Goal: Task Accomplishment & Management: Use online tool/utility

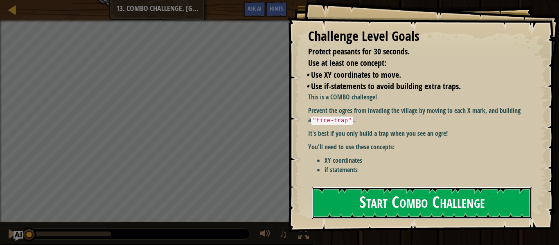
click at [418, 203] on button "Start Combo Challenge" at bounding box center [422, 203] width 220 height 32
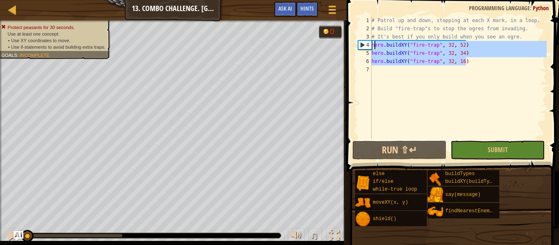
drag, startPoint x: 493, startPoint y: 59, endPoint x: 372, endPoint y: 47, distance: 121.3
click at [372, 47] on div "# Patrol up and down, stopping at each X mark, in a loop. # Build "fire-trap"s …" at bounding box center [458, 85] width 177 height 139
type textarea "hero.buildXY("fire-trap", 32, 52) hero.buildXY("fire-trap", 32, 34)"
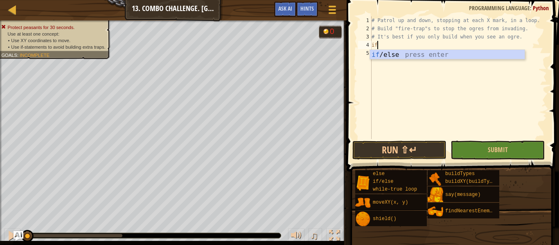
scroll to position [4, 0]
type textarea "if enemy:"
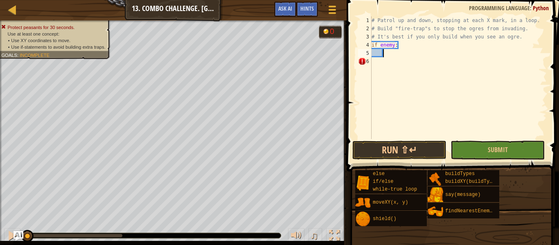
scroll to position [4, 0]
type textarea "i"
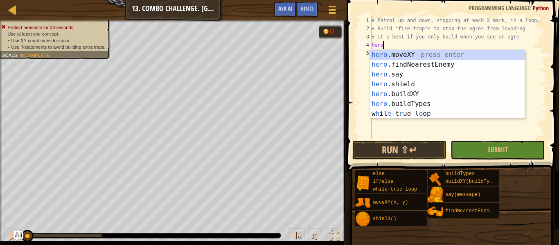
type textarea "hero"
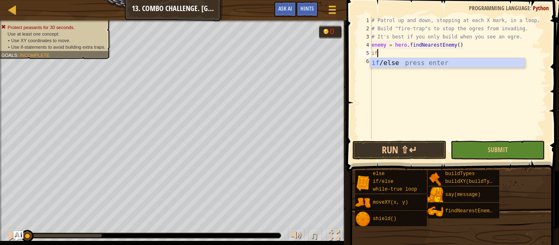
scroll to position [4, 0]
type textarea "if enemy:"
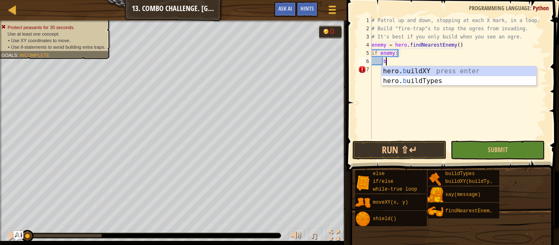
scroll to position [4, 2]
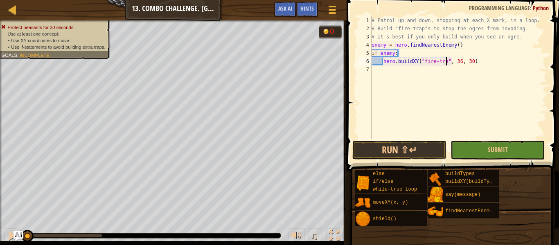
type textarea "hero.buildXY("fire-trap", 36, 30)"
type textarea "hero.buildXY("fire-trap", 32, 52)"
click at [373, 44] on div "# Patrol up and down, stopping at each X mark, in a loop. # Build "fire-trap"s …" at bounding box center [458, 85] width 177 height 139
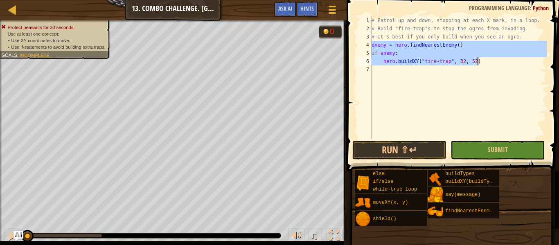
drag, startPoint x: 372, startPoint y: 44, endPoint x: 484, endPoint y: 63, distance: 113.6
click at [484, 63] on div "# Patrol up and down, stopping at each X mark, in a loop. # Build "fire-trap"s …" at bounding box center [458, 85] width 177 height 139
type textarea "if enemy: hero.buildXY("fire-trap", 32, 52)"
click at [484, 70] on div "# Patrol up and down, stopping at each X mark, in a loop. # Build "fire-trap"s …" at bounding box center [458, 85] width 177 height 139
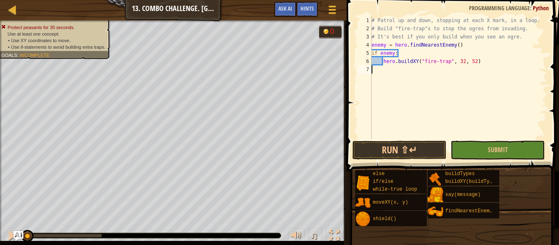
paste textarea "hero.buildXY("fire-trap", 32, 52)"
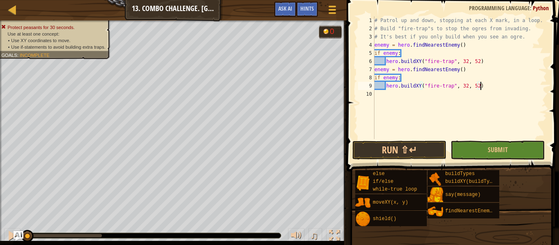
click at [478, 88] on div "# Patrol up and down, stopping at each X mark, in a loop. # Build "fire-trap"s …" at bounding box center [460, 85] width 174 height 139
type textarea "hero.buildXY("fire-trap", 32, 34)"
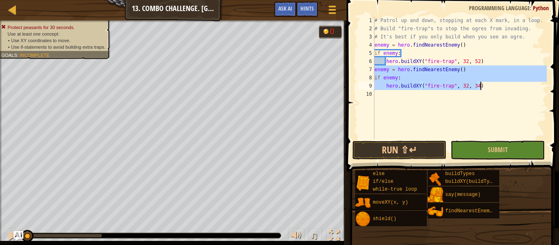
drag, startPoint x: 374, startPoint y: 71, endPoint x: 482, endPoint y: 82, distance: 108.1
click at [482, 82] on div "# Patrol up and down, stopping at each X mark, in a loop. # Build "fire-trap"s …" at bounding box center [460, 85] width 174 height 139
type textarea "if enemy: hero.buildXY("fire-trap", 32, 34)"
click at [510, 97] on div "# Patrol up and down, stopping at each X mark, in a loop. # Build "fire-trap"s …" at bounding box center [460, 85] width 174 height 139
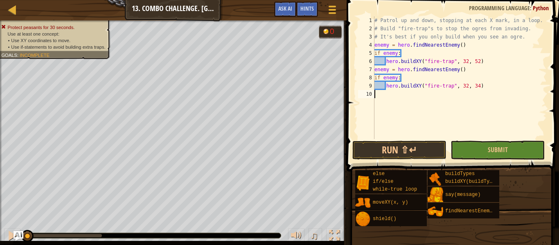
paste textarea "hero.buildXY("fire-trap", 32, 34)"
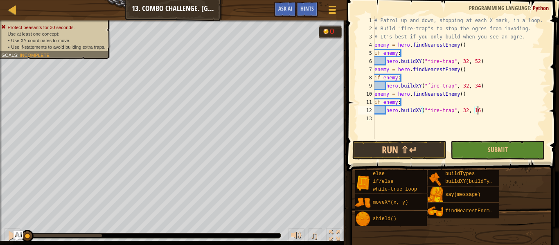
scroll to position [4, 15]
click at [397, 144] on button "Run ⇧↵" at bounding box center [399, 150] width 94 height 19
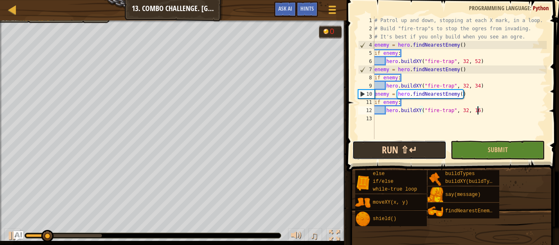
click at [406, 152] on button "Run ⇧↵" at bounding box center [399, 150] width 94 height 19
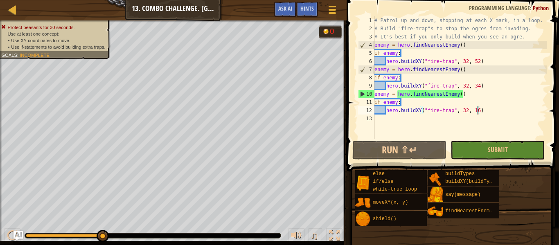
click at [374, 41] on div "4" at bounding box center [366, 45] width 16 height 8
click at [374, 43] on div "4" at bounding box center [366, 45] width 16 height 8
type textarea "enemy = hero.findNearestEnemy()"
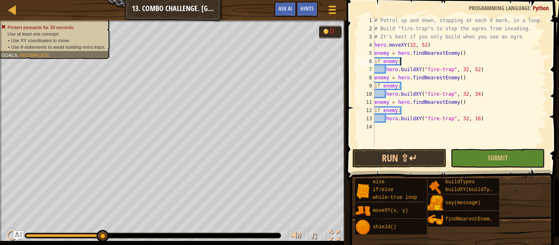
scroll to position [4, 3]
type textarea "enemy = hero.findNearestEnemy()"
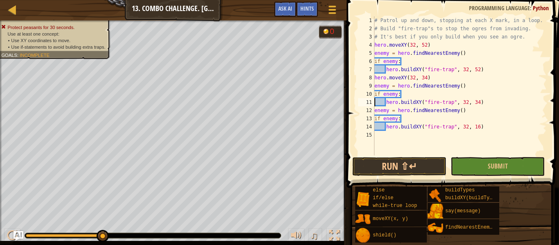
type textarea "enemy = hero.findNearestEnemy()"
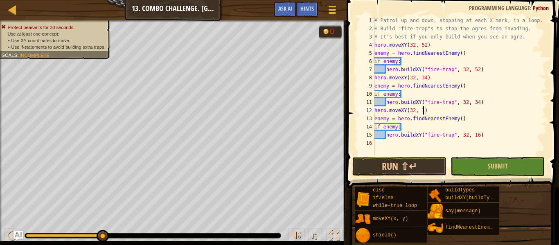
scroll to position [4, 7]
click at [388, 164] on button "Run ⇧↵" at bounding box center [399, 166] width 94 height 19
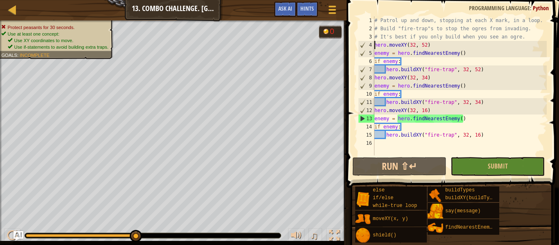
click at [374, 46] on div "hero.moveXY(32, 16) 1 2 3 4 5 6 7 8 9 10 11 12 13 14 15 16 # Patrol up and down…" at bounding box center [451, 85] width 190 height 139
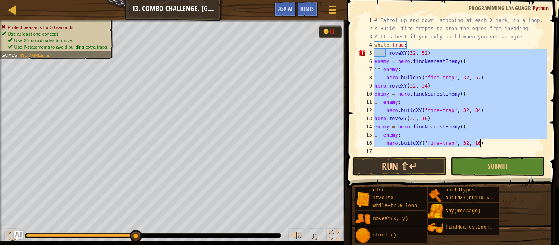
drag, startPoint x: 385, startPoint y: 54, endPoint x: 509, endPoint y: 144, distance: 152.6
click at [509, 144] on div "# Patrol up and down, stopping at each X mark, in a loop. # Build "fire-trap"s …" at bounding box center [460, 93] width 174 height 155
click at [441, 51] on div "# Patrol up and down, stopping at each X mark, in a loop. # Build "fire-trap"s …" at bounding box center [460, 85] width 174 height 139
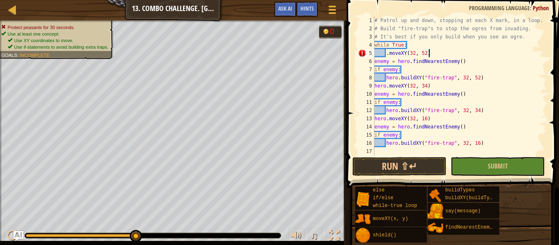
click at [440, 45] on div "# Patrol up and down, stopping at each X mark, in a loop. # Build "fire-trap"s …" at bounding box center [460, 93] width 174 height 155
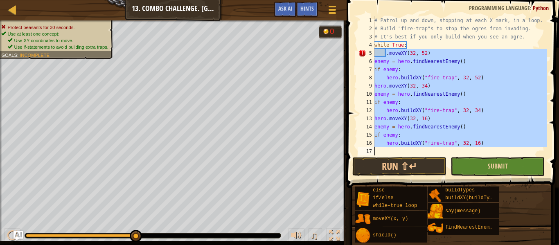
drag, startPoint x: 387, startPoint y: 52, endPoint x: 499, endPoint y: 171, distance: 163.5
click at [499, 171] on div "while True: 1 2 3 4 5 6 7 8 9 10 11 12 13 14 15 16 17 # Patrol up and down, sto…" at bounding box center [451, 110] width 215 height 212
type textarea "hero.buildXY("fire-trap", 32, 16)"
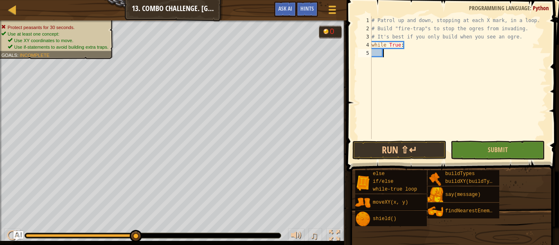
paste textarea "hero.buildXY("fire-trap", 32, 16)"
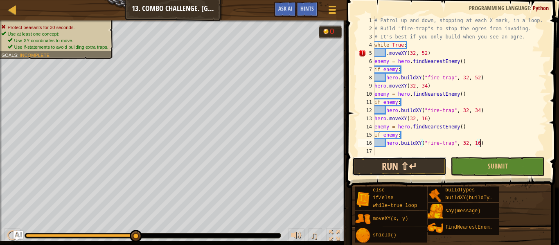
click at [419, 167] on button "Run ⇧↵" at bounding box center [399, 166] width 94 height 19
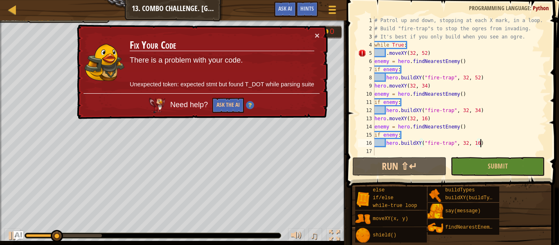
click at [386, 52] on div "# Patrol up and down, stopping at each X mark, in a loop. # Build "fire-trap"s …" at bounding box center [460, 93] width 174 height 155
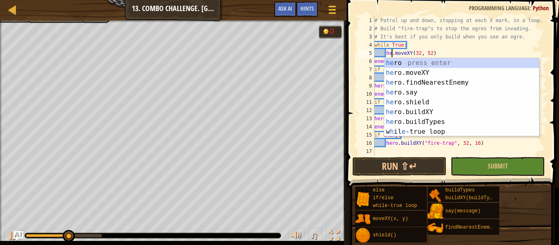
scroll to position [4, 4]
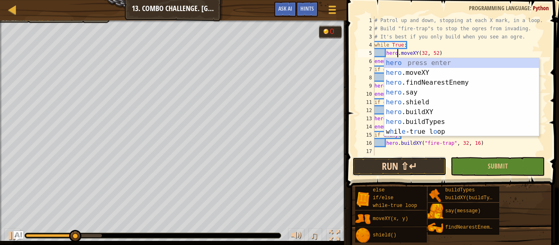
click at [420, 168] on button "Run ⇧↵" at bounding box center [399, 166] width 94 height 19
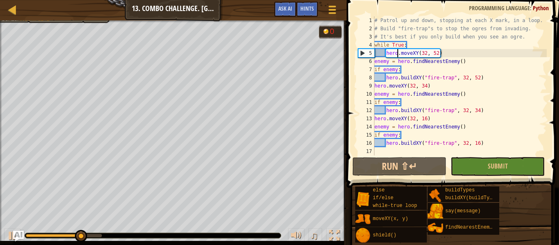
click at [14, 231] on img "Ask AI" at bounding box center [18, 236] width 11 height 11
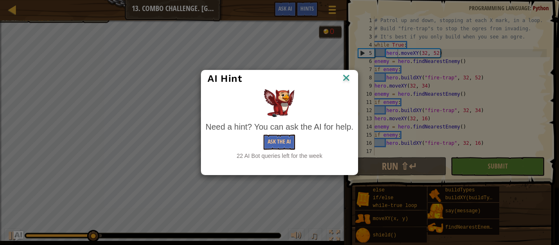
click at [347, 79] on img at bounding box center [346, 78] width 11 height 12
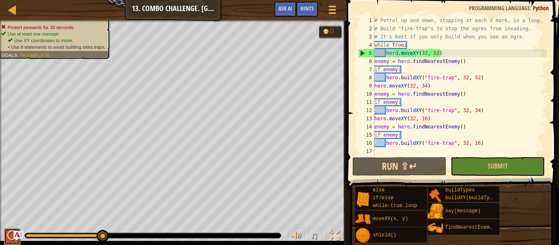
click at [6, 240] on button at bounding box center [12, 236] width 16 height 17
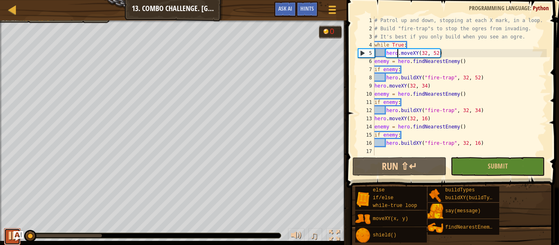
click at [6, 240] on button at bounding box center [12, 236] width 16 height 17
click at [386, 52] on div "# Patrol up and down, stopping at each X mark, in a loop. # Build "fire-trap"s …" at bounding box center [460, 93] width 174 height 155
click at [503, 54] on div "# Patrol up and down, stopping at each X mark, in a loop. # Build "fire-trap"s …" at bounding box center [460, 93] width 174 height 155
click at [432, 42] on div "# Patrol up and down, stopping at each X mark, in a loop. # Build "fire-trap"s …" at bounding box center [460, 93] width 174 height 155
click at [432, 43] on div "# Patrol up and down, stopping at each X mark, in a loop. # Build "fire-trap"s …" at bounding box center [460, 93] width 174 height 155
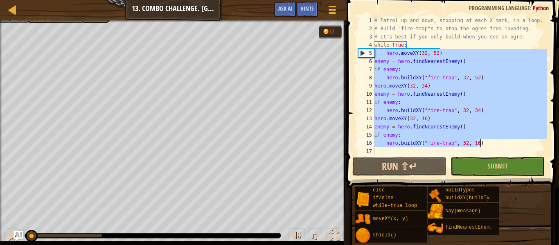
drag, startPoint x: 375, startPoint y: 52, endPoint x: 494, endPoint y: 144, distance: 150.6
click at [494, 144] on div "# Patrol up and down, stopping at each X mark, in a loop. # Build "fire-trap"s …" at bounding box center [460, 93] width 174 height 155
type textarea "if enemy: hero.buildXY("fire-trap", 32, 16)"
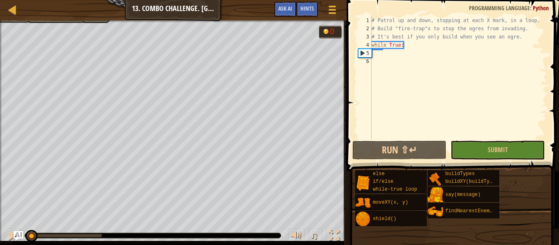
scroll to position [4, 0]
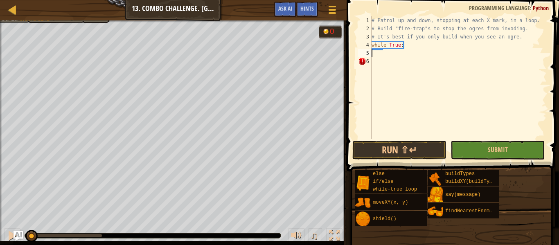
click at [452, 47] on div "# Patrol up and down, stopping at each X mark, in a loop. # Build "fire-trap"s …" at bounding box center [458, 85] width 177 height 139
type textarea "while True:"
type textarea "while True"
paste textarea "hero.buildXY("fire-trap", 32, 16)"
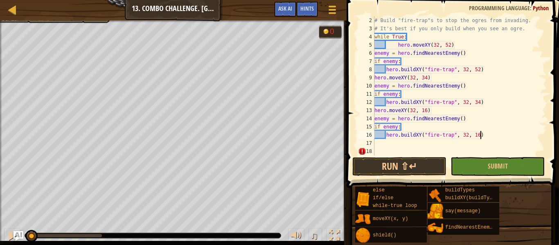
scroll to position [8, 0]
click at [396, 169] on button "Run ⇧↵" at bounding box center [399, 166] width 94 height 19
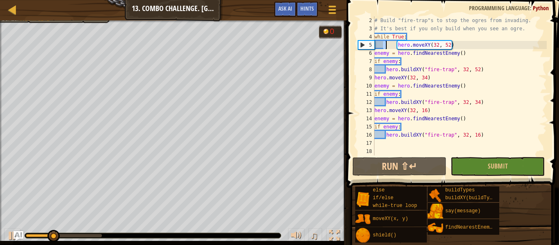
drag, startPoint x: 384, startPoint y: 45, endPoint x: 388, endPoint y: 51, distance: 7.0
click at [388, 51] on div "# Build "fire-trap"s to stop the ogres from invading. # It's best if you only b…" at bounding box center [460, 93] width 174 height 155
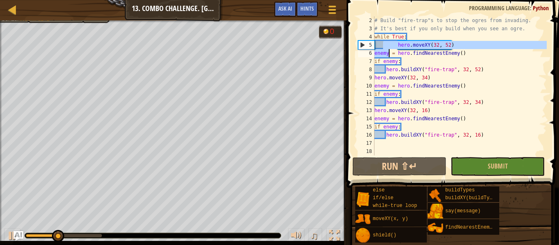
click at [385, 45] on div "# Build "fire-trap"s to stop the ogres from invading. # It's best if you only b…" at bounding box center [460, 85] width 174 height 139
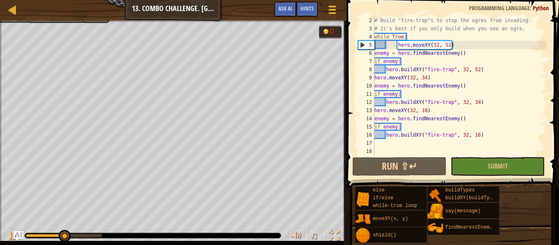
click at [344, 45] on div at bounding box center [343, 122] width 1 height 245
click at [360, 47] on div "5" at bounding box center [366, 45] width 16 height 8
click at [5, 239] on button at bounding box center [12, 236] width 16 height 17
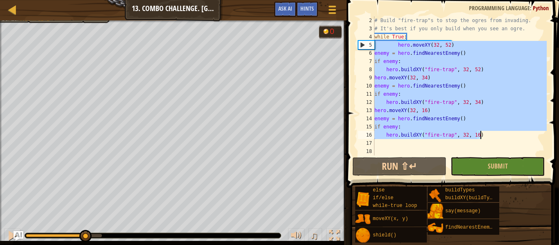
drag, startPoint x: 375, startPoint y: 44, endPoint x: 486, endPoint y: 133, distance: 142.6
click at [486, 133] on div "# Build "fire-trap"s to stop the ogres from invading. # It's best if you only b…" at bounding box center [460, 93] width 174 height 155
type textarea "if enemy: hero.buildXY("fire-trap", 32, 16)"
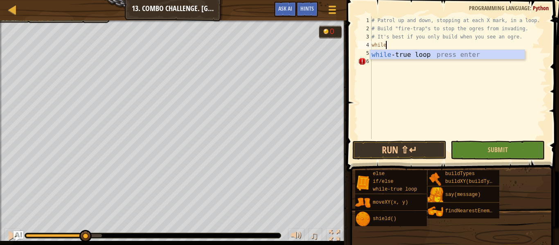
type textarea "wh"
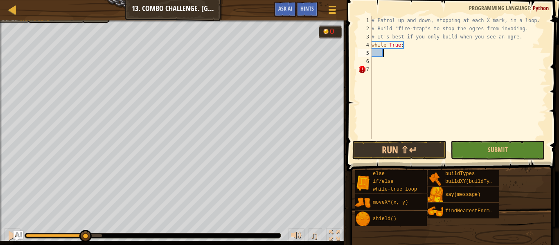
click at [27, 236] on div at bounding box center [55, 235] width 59 height 3
type textarea "hero.moveXY(32, 52)"
type textarea "fi"
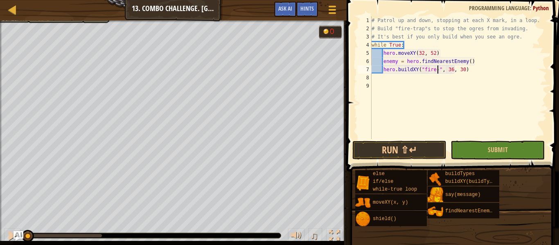
scroll to position [4, 10]
type textarea "hero.buildXY("fire-trap", 36, 30)"
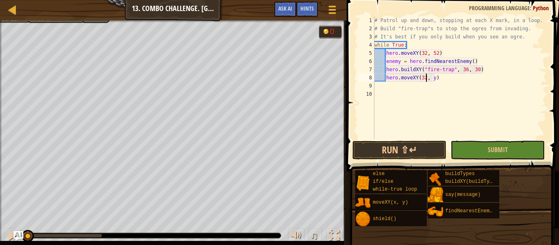
scroll to position [4, 8]
type textarea "hero.moveXY(32, 34)"
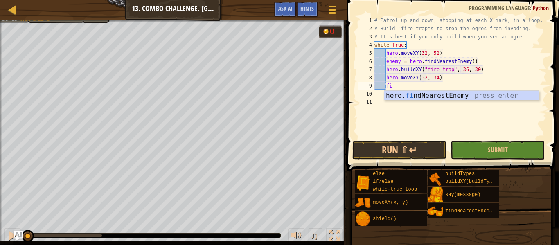
type textarea "find"
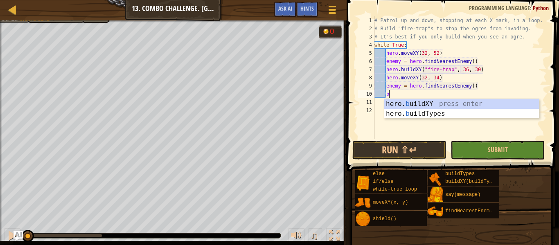
scroll to position [4, 2]
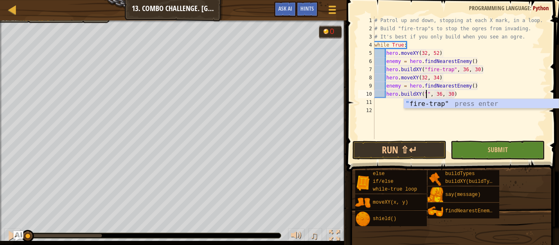
type textarea "hero.buildXY("fire-trap", 36, 30)"
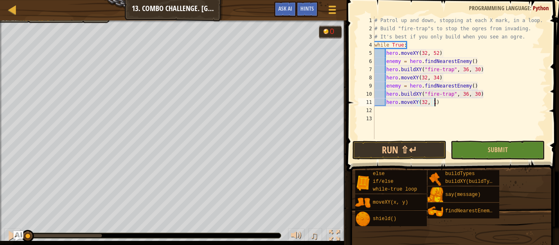
scroll to position [4, 9]
click at [411, 143] on button "Run ⇧↵" at bounding box center [399, 150] width 94 height 19
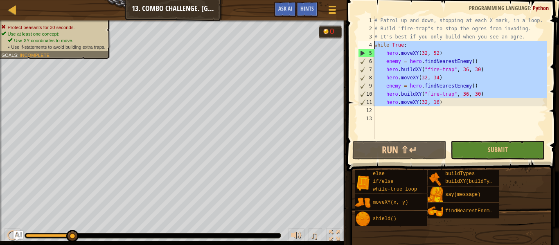
drag, startPoint x: 509, startPoint y: 104, endPoint x: 371, endPoint y: 45, distance: 149.8
click at [371, 45] on div "hero.moveXY(32, 16) 1 2 3 4 5 6 7 8 9 10 11 12 13 # Patrol up and down, stoppin…" at bounding box center [451, 77] width 190 height 123
type textarea "while True: hero.moveXY(32, 52)"
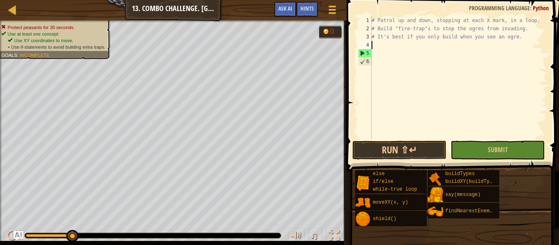
scroll to position [4, 0]
click at [283, 13] on button "Ask AI" at bounding box center [285, 9] width 22 height 15
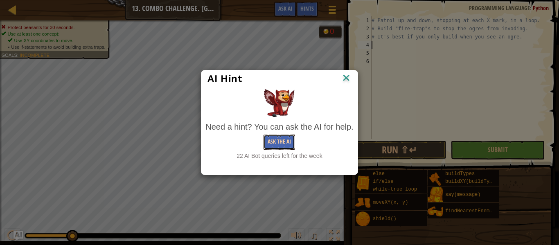
click at [281, 139] on button "Ask the AI" at bounding box center [278, 142] width 31 height 15
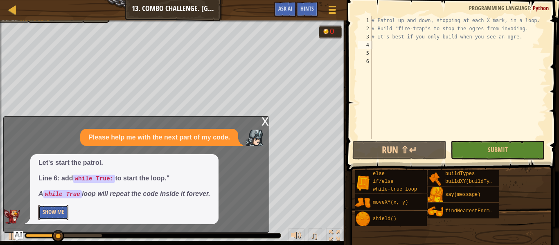
click at [61, 209] on button "Show Me" at bounding box center [53, 212] width 30 height 15
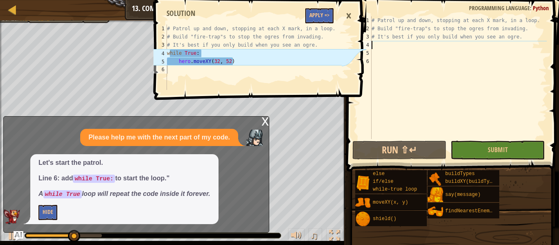
click at [410, 49] on div "# Patrol up and down, stopping at each X mark, in a loop. # Build "fire-trap"s …" at bounding box center [458, 85] width 177 height 139
type textarea "w"
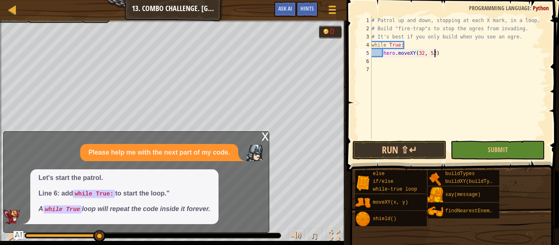
scroll to position [4, 9]
click at [456, 54] on div "# Patrol up and down, stopping at each X mark, in a loop. # Build "fire-trap"s …" at bounding box center [458, 85] width 177 height 139
type textarea "hero.moveXY(32, 52)"
click at [265, 137] on div "x" at bounding box center [264, 136] width 7 height 8
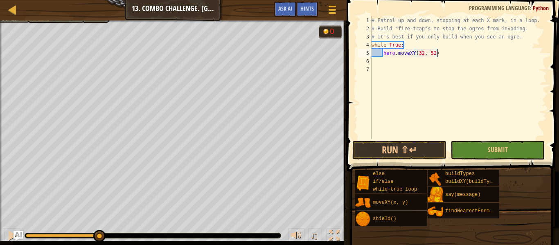
click at [472, 54] on div "# Patrol up and down, stopping at each X mark, in a loop. # Build "fire-trap"s …" at bounding box center [458, 85] width 177 height 139
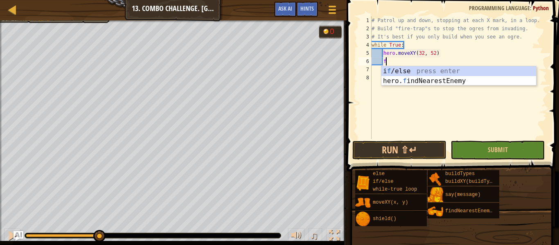
type textarea "fi"
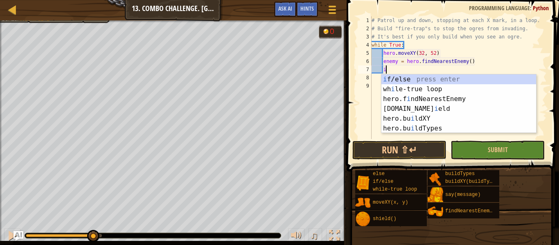
type textarea "if enemy:"
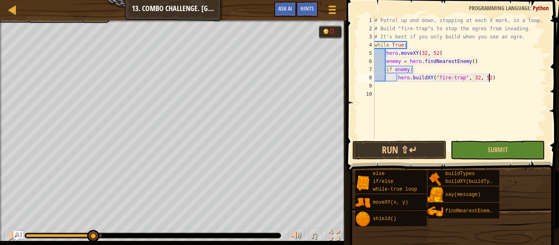
scroll to position [4, 16]
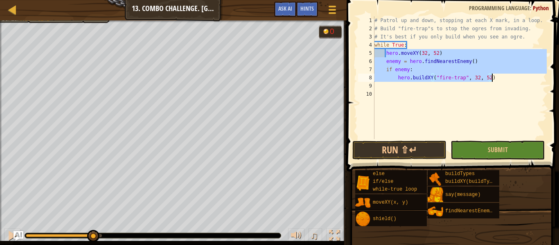
drag, startPoint x: 386, startPoint y: 53, endPoint x: 491, endPoint y: 76, distance: 107.4
click at [491, 76] on div "# Patrol up and down, stopping at each X mark, in a loop. # Build "fire-trap"s …" at bounding box center [460, 85] width 174 height 139
click at [525, 79] on div "# Patrol up and down, stopping at each X mark, in a loop. # Build "fire-trap"s …" at bounding box center [460, 77] width 174 height 123
type textarea "hero.buildXY("fire-trap", 32, 52)"
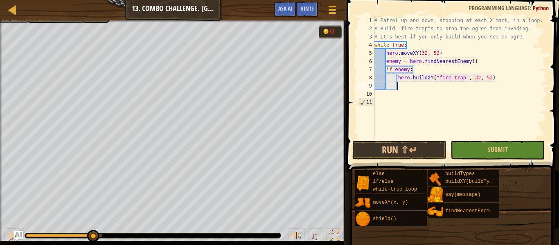
scroll to position [4, 3]
paste textarea "hero.buildXY("fire-trap", 32, 52)"
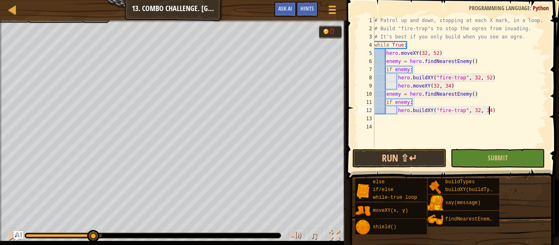
scroll to position [4, 16]
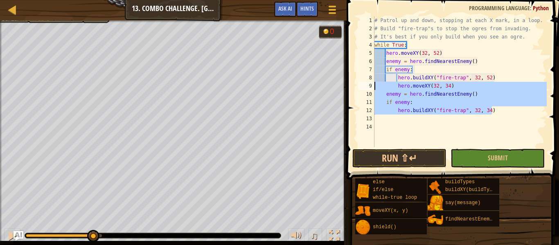
drag, startPoint x: 501, startPoint y: 113, endPoint x: 374, endPoint y: 84, distance: 130.9
click at [374, 84] on div "hero.buildXY("fire-trap", 32, 34) 1 2 3 4 5 6 7 8 9 10 11 12 13 14 # Patrol up …" at bounding box center [451, 81] width 190 height 131
click at [501, 112] on div "# Patrol up and down, stopping at each X mark, in a loop. # Build "fire-trap"s …" at bounding box center [460, 81] width 174 height 131
type textarea "hero.buildXY("fire-trap", 32, 34)"
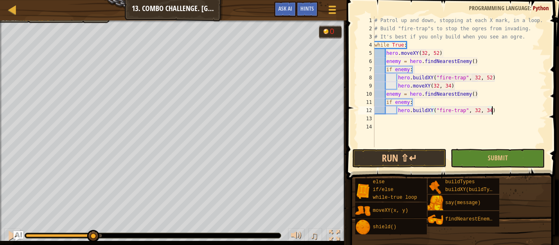
scroll to position [4, 3]
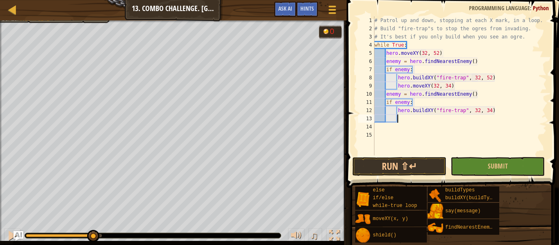
paste textarea "hero.buildXY("fire-trap", 32, 34)"
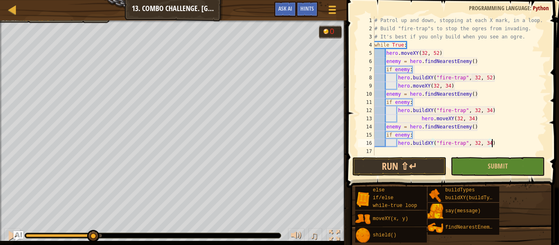
scroll to position [0, 0]
click at [415, 119] on div "# Patrol up and down, stopping at each X mark, in a loop. # Build "fire-trap"s …" at bounding box center [460, 93] width 174 height 155
click at [488, 144] on div "# Patrol up and down, stopping at each X mark, in a loop. # Build "fire-trap"s …" at bounding box center [460, 93] width 174 height 155
click at [435, 119] on div "# Patrol up and down, stopping at each X mark, in a loop. # Build "fire-trap"s …" at bounding box center [460, 93] width 174 height 155
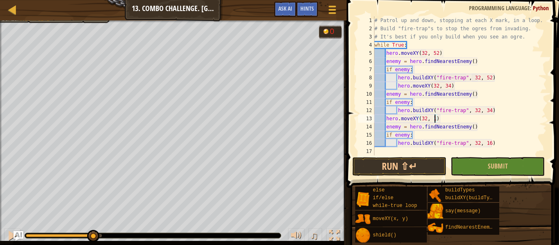
scroll to position [4, 9]
click at [424, 164] on button "Run ⇧↵" at bounding box center [399, 166] width 94 height 19
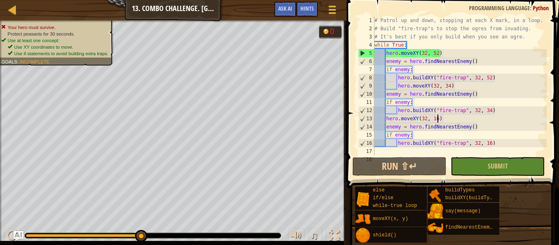
click at [529, 142] on div "# Patrol up and down, stopping at each X mark, in a loop. # Build "fire-trap"s …" at bounding box center [460, 93] width 174 height 155
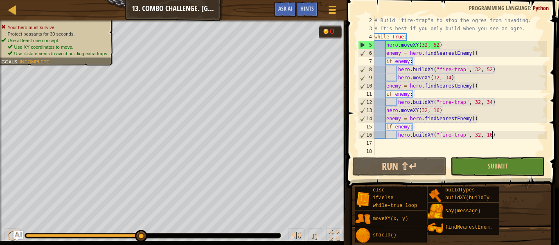
scroll to position [8, 0]
click at [287, 8] on span "Ask AI" at bounding box center [285, 8] width 14 height 8
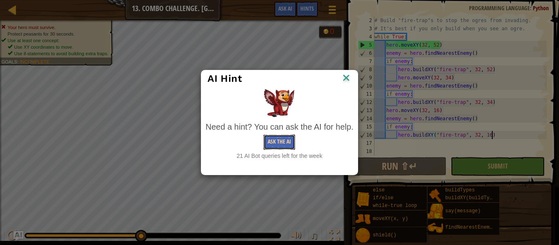
click at [266, 141] on button "Ask the AI" at bounding box center [278, 142] width 31 height 15
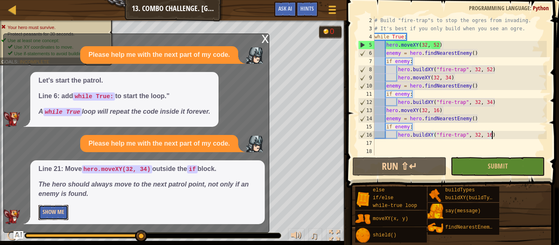
click at [66, 209] on button "Show Me" at bounding box center [53, 212] width 30 height 15
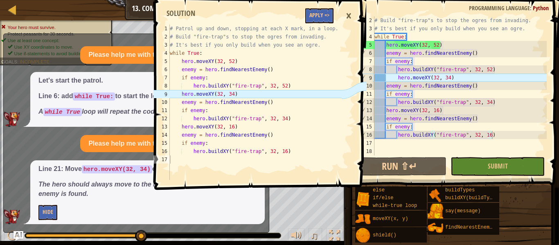
type textarea "hero.moveXY(32, 34)"
click at [395, 77] on div "# Build "fire-trap"s to stop the ogres from invading. # It's best if you only b…" at bounding box center [460, 93] width 174 height 155
click at [329, 15] on button "Apply =>" at bounding box center [319, 15] width 28 height 15
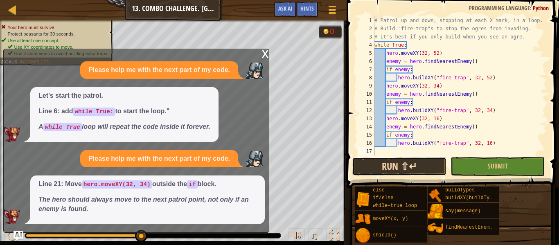
click at [393, 162] on button "Run ⇧↵" at bounding box center [399, 166] width 94 height 19
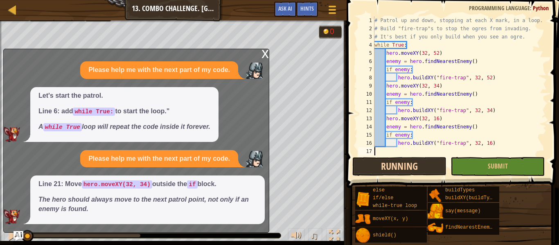
scroll to position [4, 0]
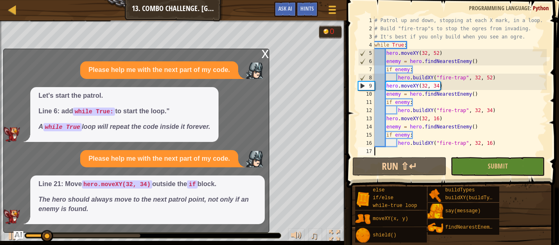
click at [263, 52] on div "x" at bounding box center [264, 53] width 7 height 8
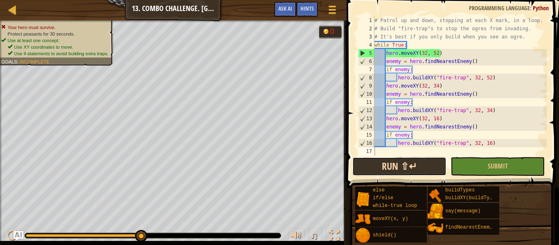
click at [431, 170] on button "Run ⇧↵" at bounding box center [399, 166] width 94 height 19
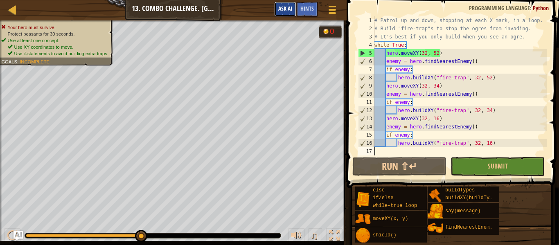
click at [294, 7] on button "Ask AI" at bounding box center [285, 9] width 22 height 15
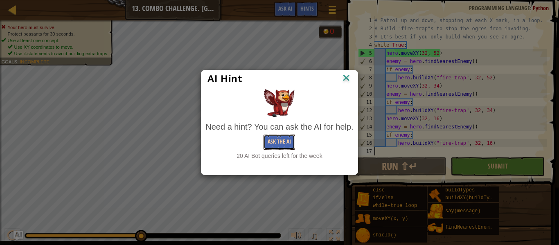
click at [283, 143] on button "Ask the AI" at bounding box center [278, 142] width 31 height 15
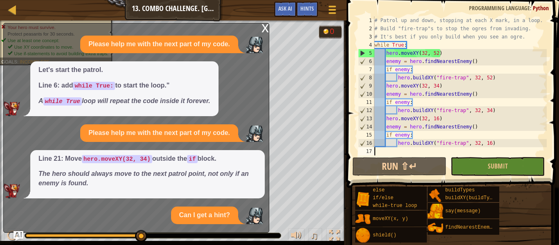
scroll to position [63, 0]
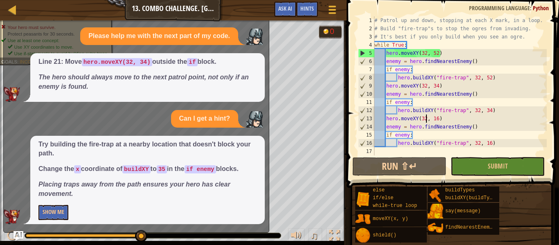
click at [425, 117] on div "# Patrol up and down, stopping at each X mark, in a loop. # Build "fire-trap"s …" at bounding box center [460, 93] width 174 height 155
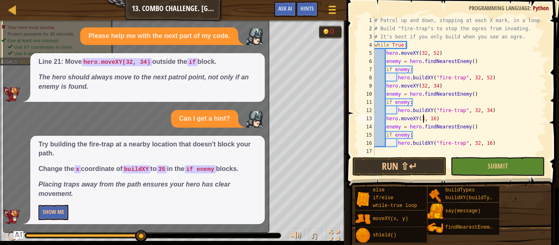
scroll to position [4, 8]
click at [477, 142] on div "# Patrol up and down, stopping at each X mark, in a loop. # Build "fire-trap"s …" at bounding box center [460, 93] width 174 height 155
click at [425, 119] on div "# Patrol up and down, stopping at each X mark, in a loop. # Build "fire-trap"s …" at bounding box center [460, 93] width 174 height 155
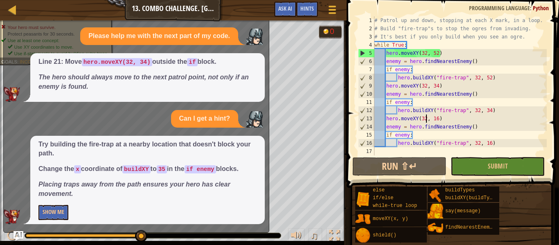
click at [475, 143] on div "# Patrol up and down, stopping at each X mark, in a loop. # Build "fire-trap"s …" at bounding box center [460, 93] width 174 height 155
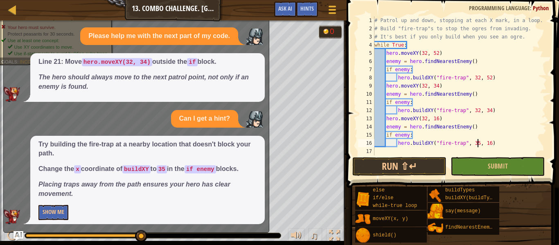
click at [478, 110] on div "# Patrol up and down, stopping at each X mark, in a loop. # Build "fire-trap"s …" at bounding box center [460, 93] width 174 height 155
click at [477, 76] on div "# Patrol up and down, stopping at each X mark, in a loop. # Build "fire-trap"s …" at bounding box center [460, 93] width 174 height 155
type textarea "hero.buildXY("fire-trap", 35, 52)"
click at [416, 163] on button "Run ⇧↵" at bounding box center [399, 166] width 94 height 19
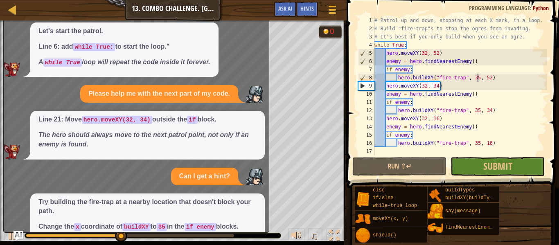
scroll to position [63, 0]
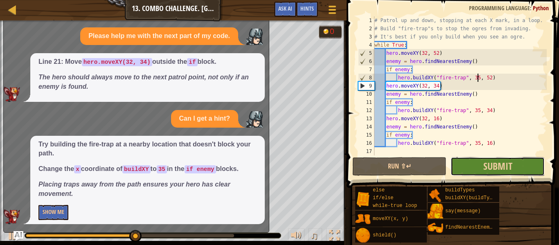
click at [463, 164] on button "Submit" at bounding box center [497, 166] width 94 height 19
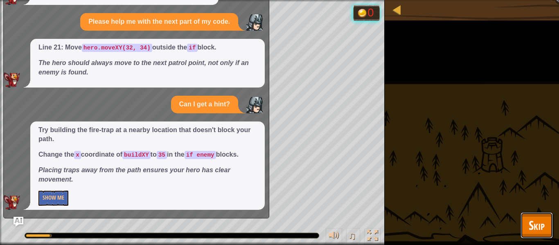
click at [539, 228] on span "Skip" at bounding box center [536, 225] width 16 height 17
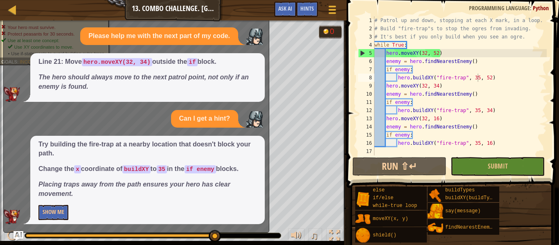
scroll to position [0, 0]
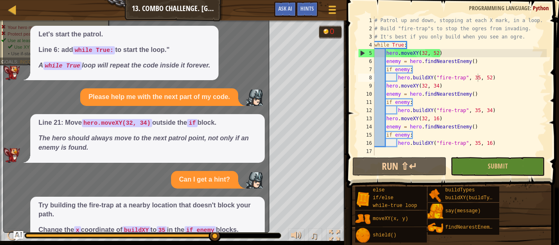
drag, startPoint x: 245, startPoint y: 74, endPoint x: 250, endPoint y: 137, distance: 63.2
click at [250, 137] on div "Please help me with the next part of my code. Let's start the patrol. Line 6: a…" at bounding box center [134, 142] width 261 height 285
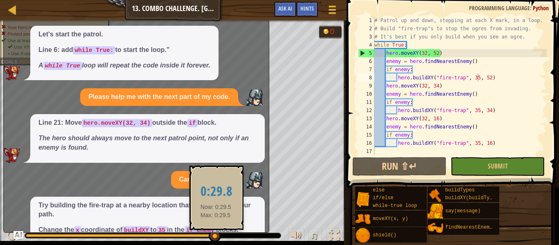
click at [216, 236] on div at bounding box center [215, 236] width 12 height 12
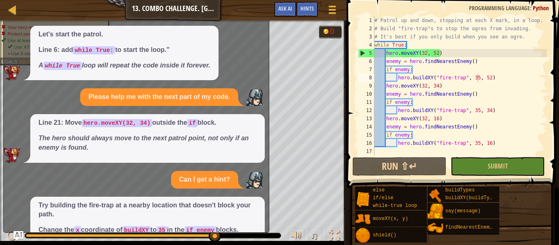
scroll to position [63, 0]
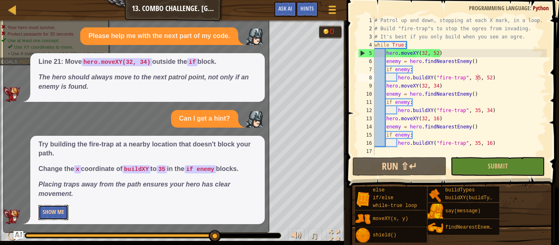
click at [54, 214] on button "Show Me" at bounding box center [53, 212] width 30 height 15
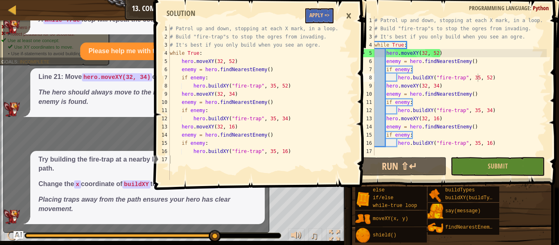
scroll to position [48, 0]
click at [314, 14] on button "Apply =>" at bounding box center [319, 15] width 28 height 15
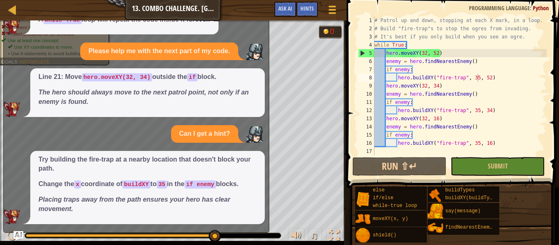
scroll to position [0, 0]
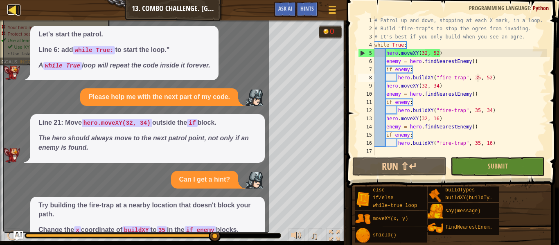
click at [11, 11] on div at bounding box center [12, 9] width 10 height 10
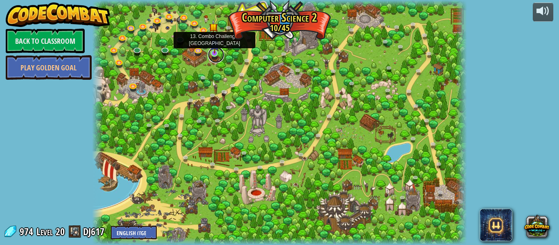
click at [214, 56] on link at bounding box center [216, 55] width 16 height 16
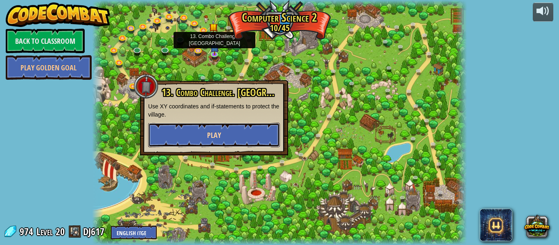
click at [247, 127] on button "Play" at bounding box center [214, 135] width 132 height 25
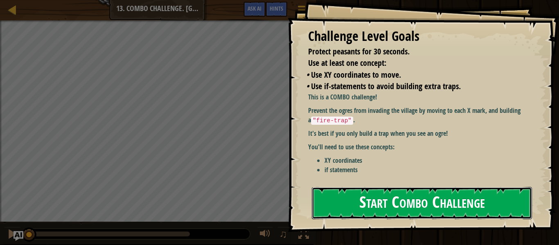
click at [400, 213] on button "Start Combo Challenge" at bounding box center [422, 203] width 220 height 32
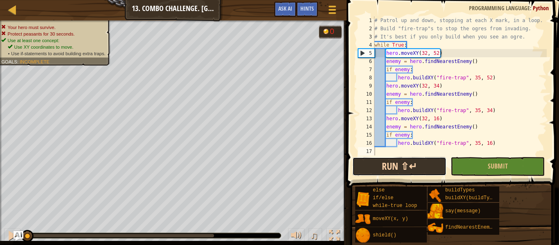
click at [375, 161] on button "Run ⇧↵" at bounding box center [399, 166] width 94 height 19
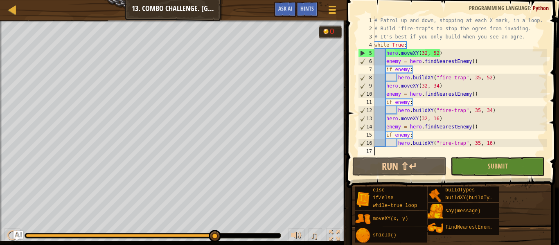
click at [97, 21] on div at bounding box center [173, 21] width 346 height 2
click at [306, 12] on div "Hints" at bounding box center [307, 9] width 22 height 15
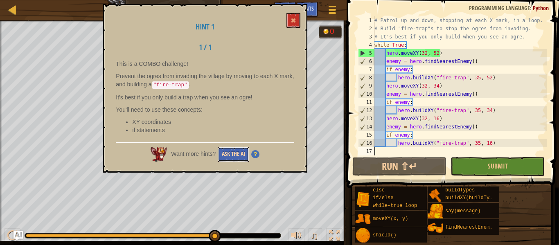
click at [234, 154] on button "Ask the AI" at bounding box center [233, 154] width 31 height 15
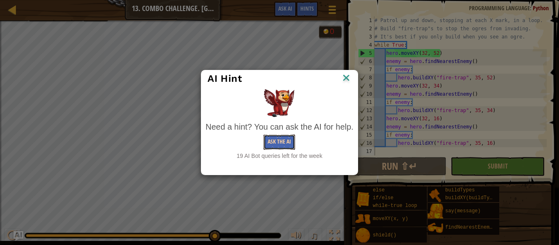
click at [275, 143] on button "Ask the AI" at bounding box center [278, 142] width 31 height 15
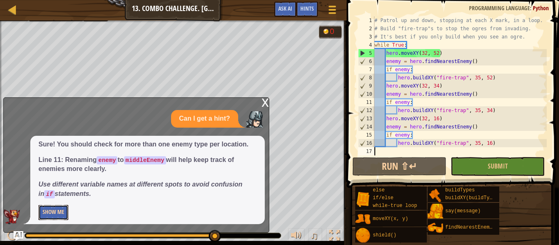
click at [54, 211] on button "Show Me" at bounding box center [53, 212] width 30 height 15
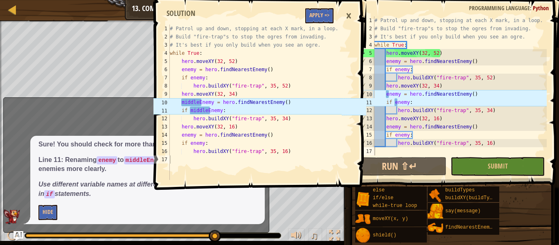
click at [387, 96] on div "# Patrol up and down, stopping at each X mark, in a loop. # Build "fire-trap"s …" at bounding box center [460, 93] width 174 height 155
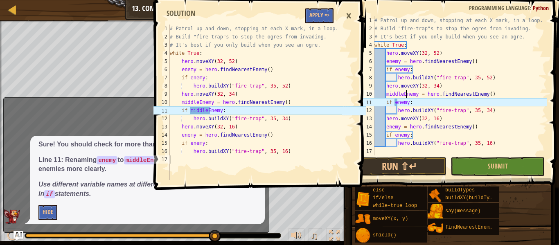
scroll to position [4, 5]
click at [397, 103] on div "# Patrol up and down, stopping at each X mark, in a loop. # Build "fire-trap"s …" at bounding box center [460, 93] width 174 height 155
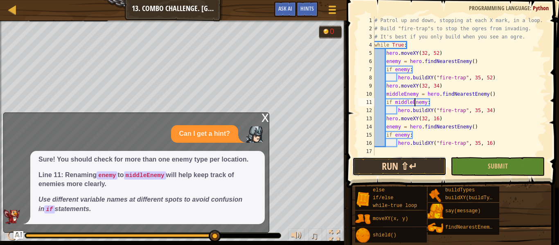
click at [425, 169] on button "Run ⇧↵" at bounding box center [399, 166] width 94 height 19
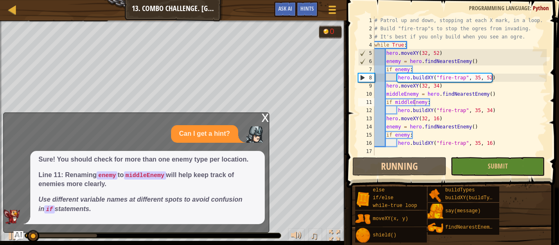
click at [263, 118] on div "x" at bounding box center [264, 117] width 7 height 8
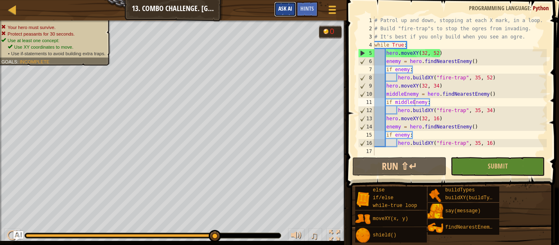
click at [286, 11] on span "Ask AI" at bounding box center [285, 8] width 14 height 8
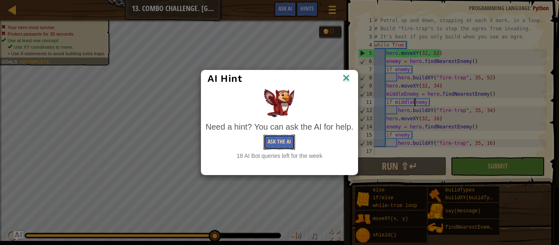
click at [281, 146] on button "Ask the AI" at bounding box center [278, 142] width 31 height 15
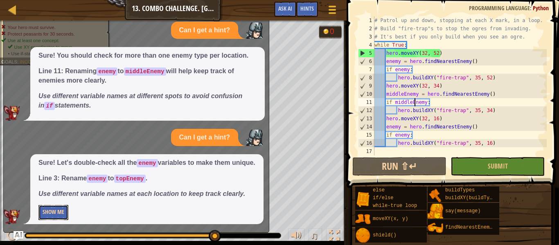
click at [58, 211] on button "Show Me" at bounding box center [53, 212] width 30 height 15
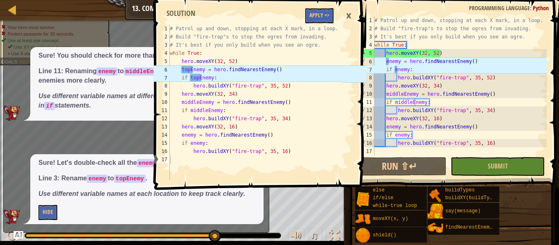
click at [388, 60] on div "# Patrol up and down, stopping at each X mark, in a loop. # Build "fire-trap"s …" at bounding box center [460, 93] width 174 height 155
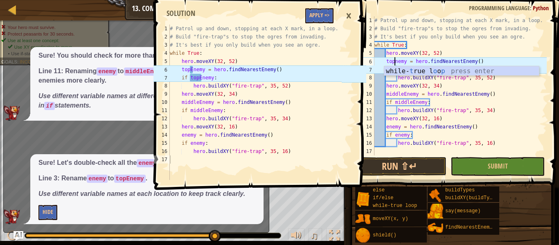
scroll to position [4, 4]
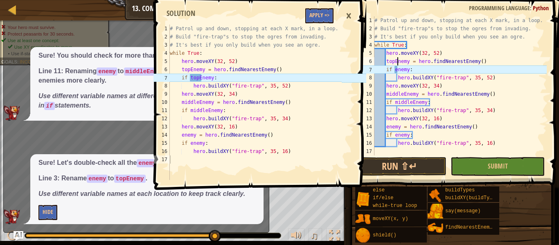
click at [398, 72] on div "# Patrol up and down, stopping at each X mark, in a loop. # Build "fire-trap"s …" at bounding box center [460, 93] width 174 height 155
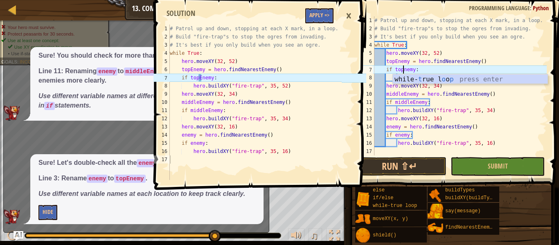
scroll to position [4, 5]
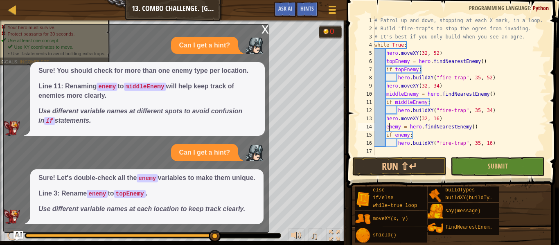
click at [388, 130] on div "# Patrol up and down, stopping at each X mark, in a loop. # Build "fire-trap"s …" at bounding box center [460, 93] width 174 height 155
click at [397, 137] on div "# Patrol up and down, stopping at each X mark, in a loop. # Build "fire-trap"s …" at bounding box center [460, 93] width 174 height 155
click at [461, 136] on div "# Patrol up and down, stopping at each X mark, in a loop. # Build "fire-trap"s …" at bounding box center [460, 93] width 174 height 155
click at [515, 143] on div "# Patrol up and down, stopping at each X mark, in a loop. # Build "fire-trap"s …" at bounding box center [460, 93] width 174 height 155
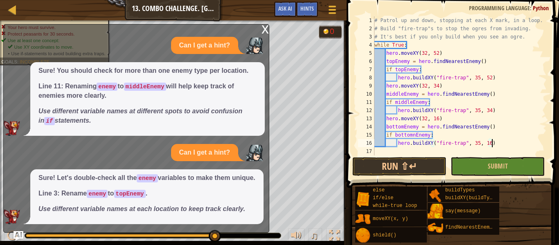
click at [266, 25] on div "x" at bounding box center [264, 29] width 7 height 8
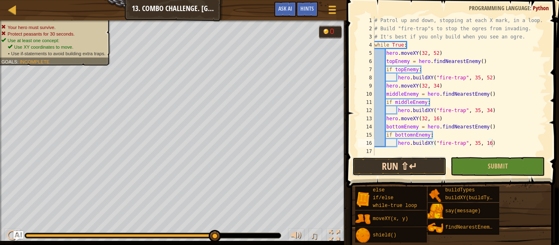
click at [386, 170] on button "Run ⇧↵" at bounding box center [399, 166] width 94 height 19
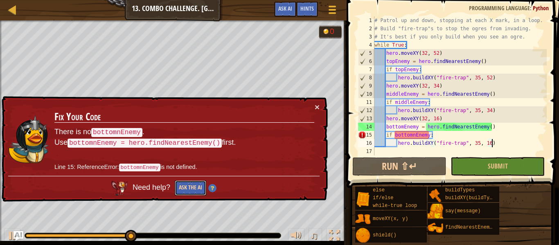
click at [195, 188] on button "Ask the AI" at bounding box center [190, 187] width 31 height 15
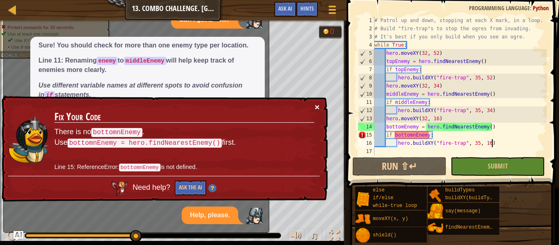
click at [319, 105] on button "×" at bounding box center [317, 107] width 5 height 9
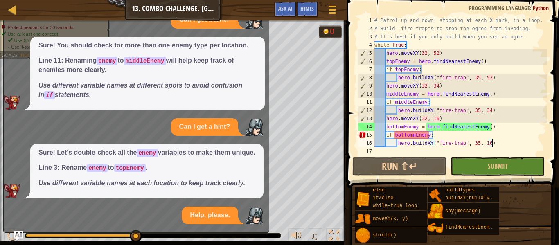
scroll to position [63, 0]
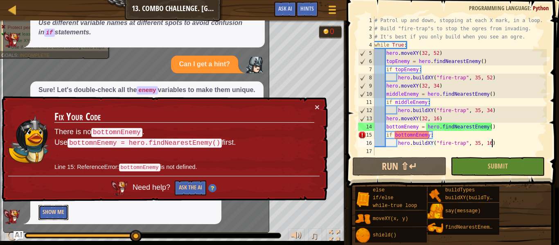
click at [54, 215] on button "Show Me" at bounding box center [53, 212] width 30 height 15
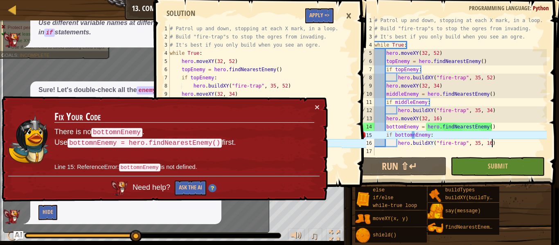
click at [413, 135] on div "# Patrol up and down, stopping at each X mark, in a loop. # Build "fire-trap"s …" at bounding box center [460, 93] width 174 height 155
type textarea "if bottomEnemy:"
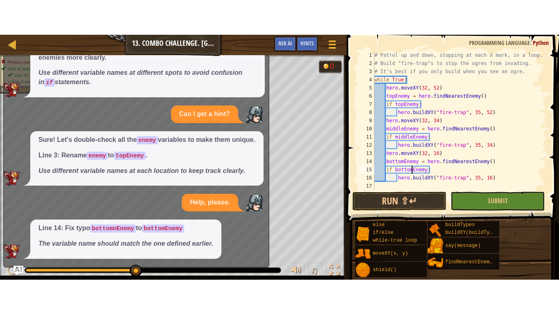
scroll to position [0, 0]
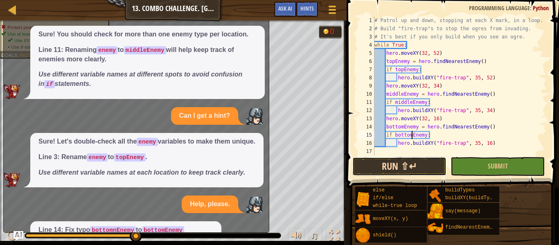
click at [401, 172] on button "Run ⇧↵" at bounding box center [399, 166] width 94 height 19
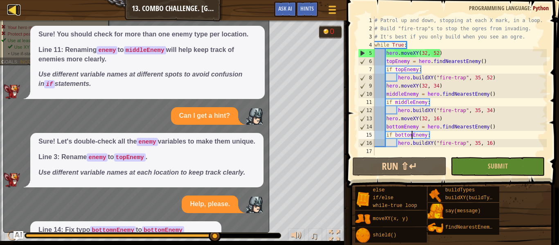
click at [13, 14] on div at bounding box center [12, 9] width 10 height 10
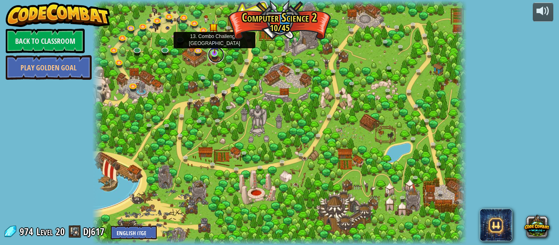
click at [213, 54] on link at bounding box center [216, 55] width 16 height 16
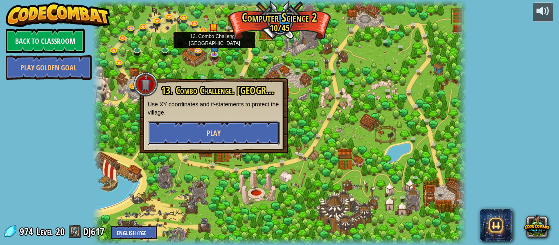
click at [237, 121] on button "Play" at bounding box center [214, 133] width 132 height 25
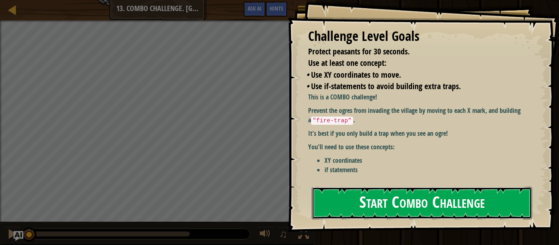
click at [407, 202] on button "Start Combo Challenge" at bounding box center [422, 203] width 220 height 32
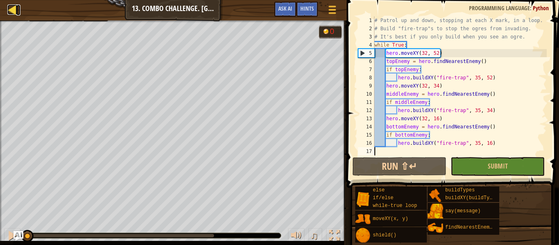
click at [11, 13] on div at bounding box center [12, 9] width 10 height 10
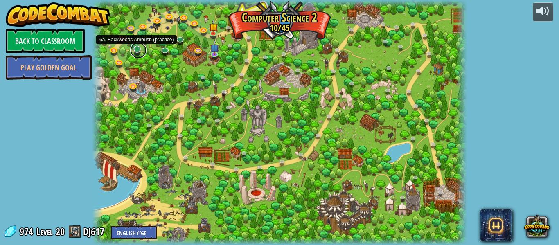
click at [138, 51] on link at bounding box center [138, 50] width 16 height 16
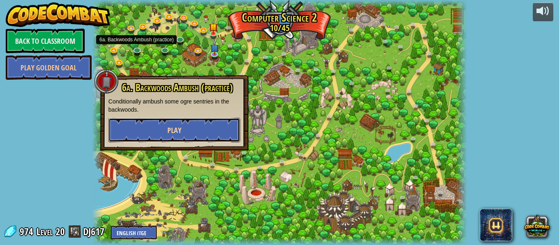
click at [170, 126] on span "Play" at bounding box center [174, 130] width 14 height 10
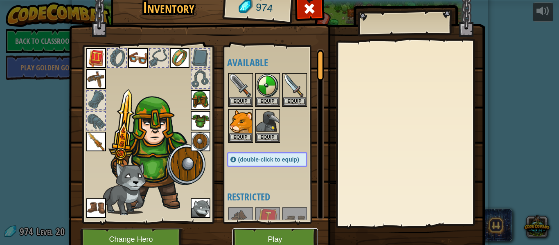
click at [276, 234] on button "Play" at bounding box center [274, 239] width 85 height 22
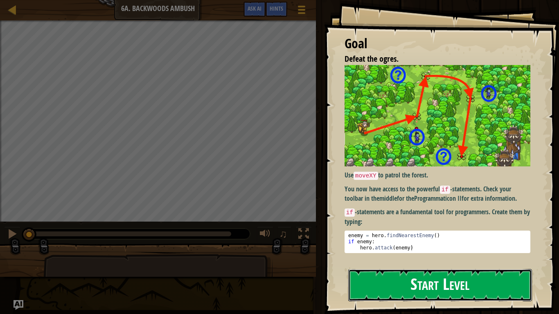
click at [434, 245] on button "Start Level" at bounding box center [440, 285] width 184 height 32
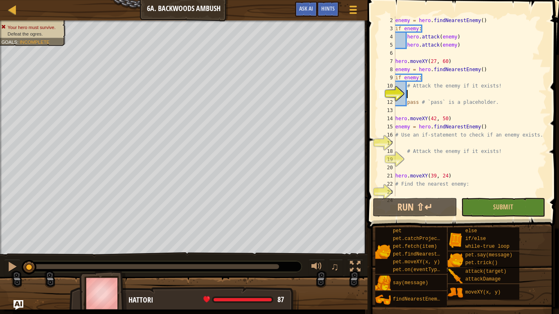
scroll to position [4, 2]
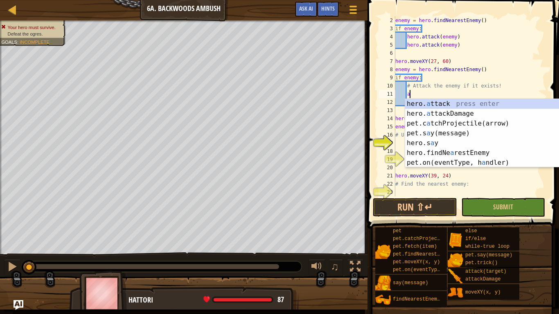
type textarea "hero.attack(enemy)"
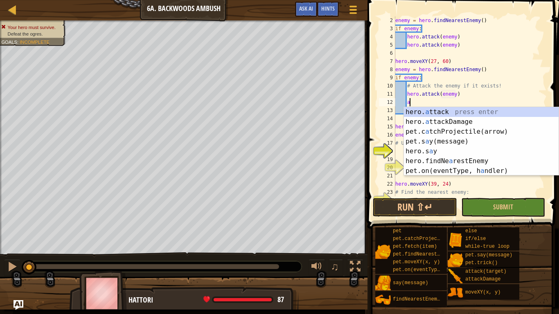
type textarea "hero.attack(enemy)"
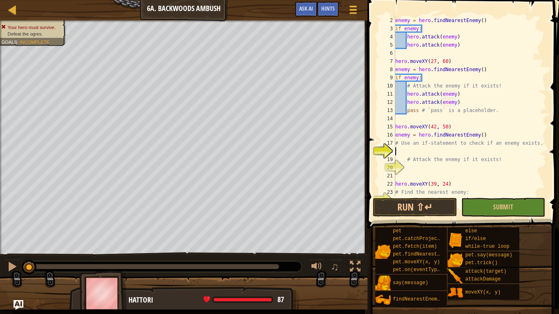
click at [442, 155] on div "enemy = hero . findNearestEnemy ( ) if enemy : hero . attack ( enemy ) hero . a…" at bounding box center [469, 114] width 153 height 196
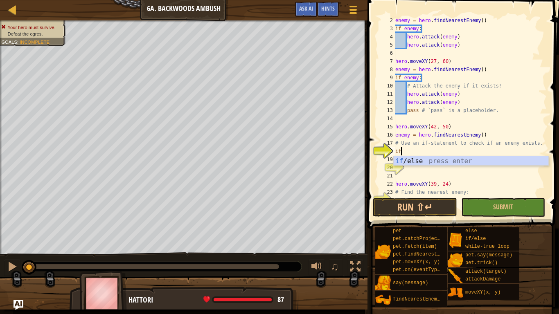
scroll to position [4, 0]
type textarea "if enemy:"
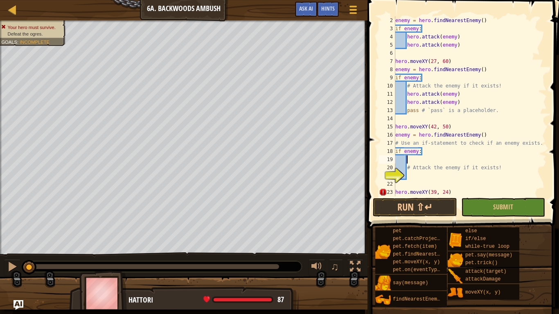
type textarea "# Attack the enemy if it exists!"
type textarea "e"
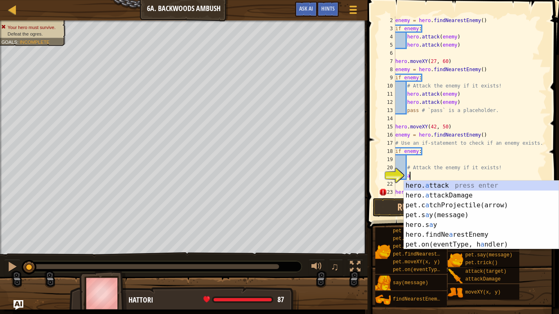
scroll to position [4, 2]
type textarea "hero.attack(enemy)"
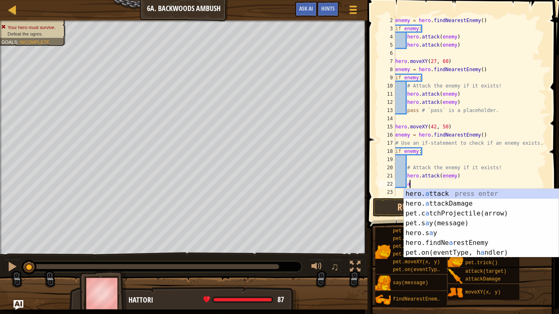
scroll to position [4, 2]
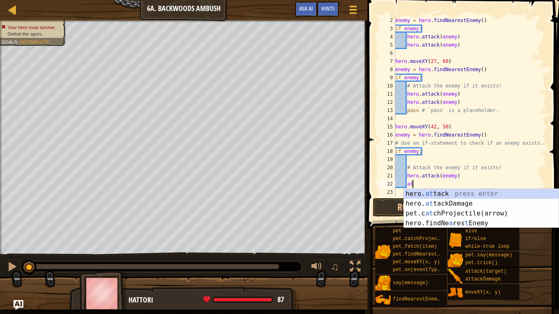
type textarea "hero.attack(enemy)"
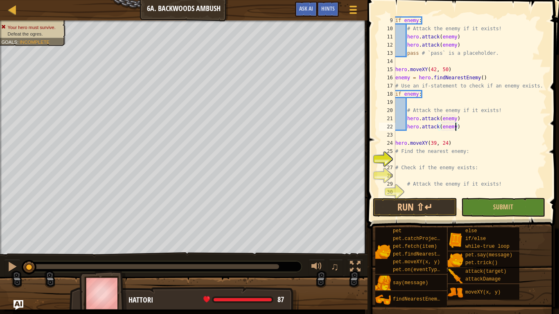
scroll to position [65, 0]
click at [445, 162] on div "enemy = hero . findNearestEnemy ( ) if enemy : # Attack the enemy if it exists!…" at bounding box center [469, 107] width 153 height 196
type textarea "f"
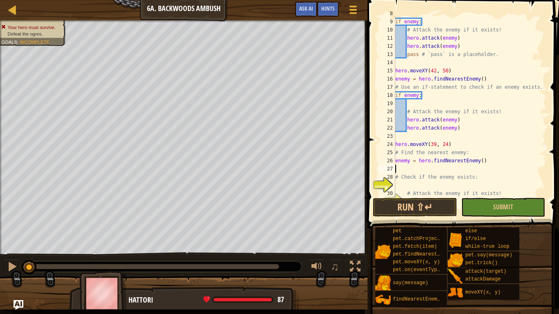
scroll to position [74, 0]
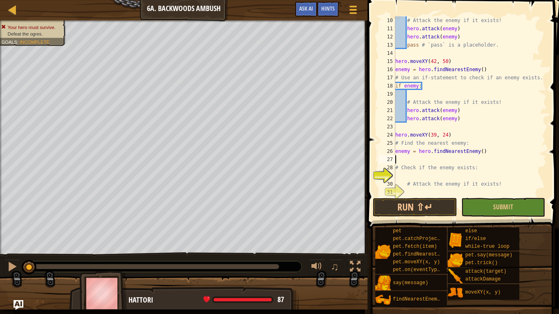
click at [409, 176] on div "# Attack the enemy if it exists! hero . attack ( enemy ) hero . attack ( enemy …" at bounding box center [469, 114] width 153 height 196
click at [401, 161] on div "# Attack the enemy if it exists! hero . attack ( enemy ) hero . attack ( enemy …" at bounding box center [469, 114] width 153 height 196
type textarea "enemy = hero.findNearestEnemy()"
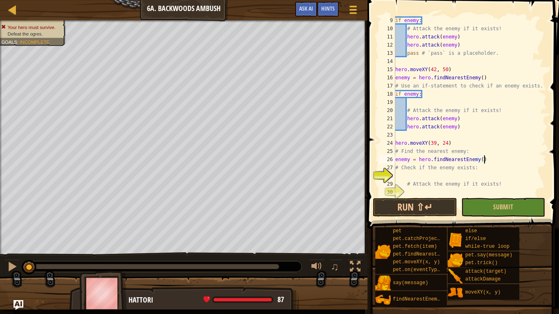
click at [404, 173] on div "if enemy : # Attack the enemy if it exists! hero . attack ( enemy ) hero . atta…" at bounding box center [469, 114] width 153 height 196
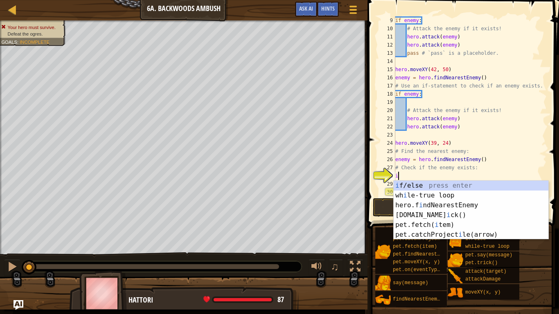
scroll to position [4, 0]
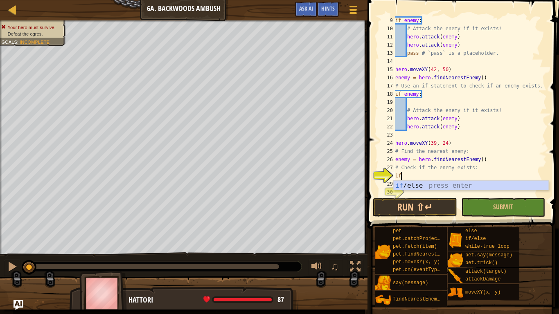
type textarea "if enemy:"
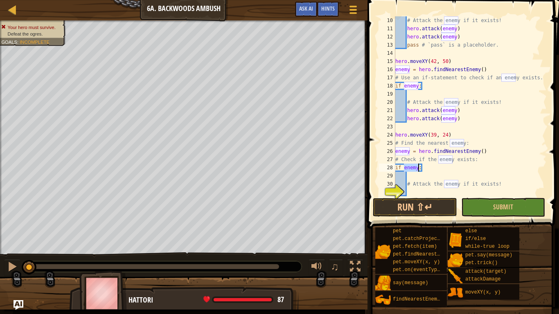
scroll to position [74, 0]
click at [413, 188] on div "# Attack the enemy if it exists! hero . attack ( enemy ) hero . attack ( enemy …" at bounding box center [469, 114] width 153 height 196
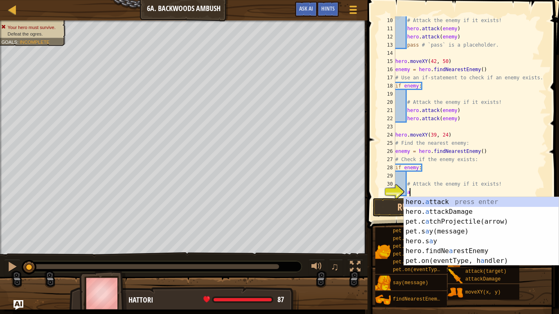
scroll to position [4, 2]
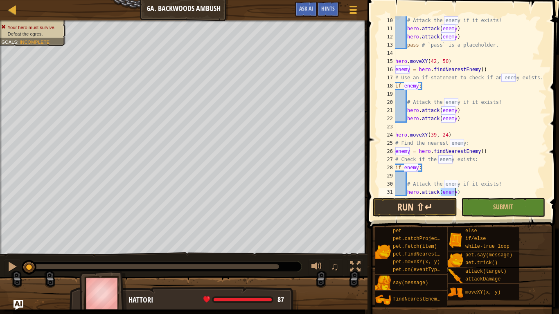
type textarea "hero.attack(enemy)"
click at [414, 209] on button "Run ⇧↵" at bounding box center [415, 207] width 84 height 19
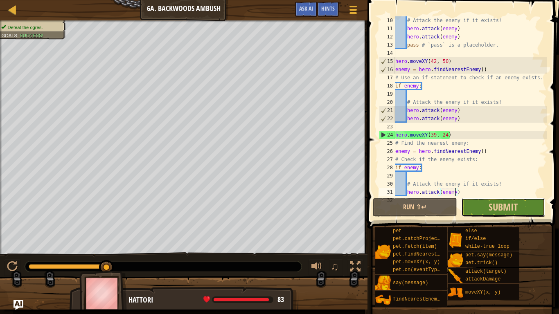
click at [527, 209] on button "Submit" at bounding box center [503, 207] width 84 height 19
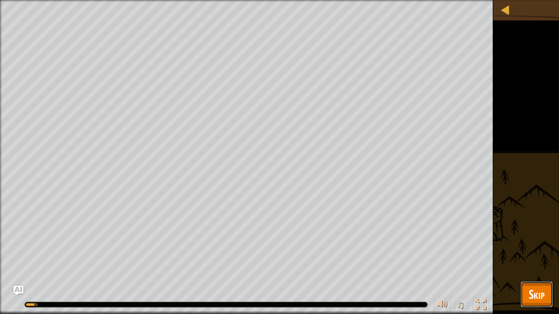
click at [538, 245] on button "Skip" at bounding box center [536, 294] width 32 height 26
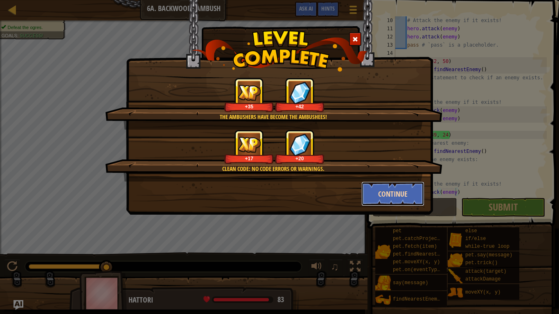
click at [393, 191] on button "Continue" at bounding box center [392, 194] width 63 height 25
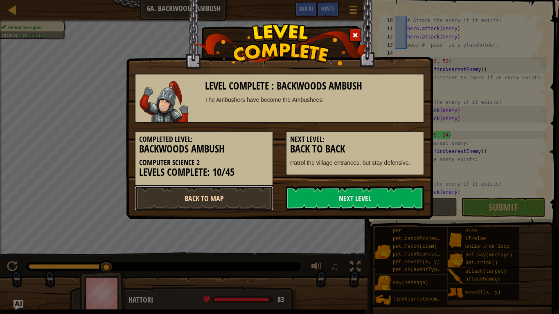
click at [228, 194] on link "Back to Map" at bounding box center [204, 198] width 139 height 25
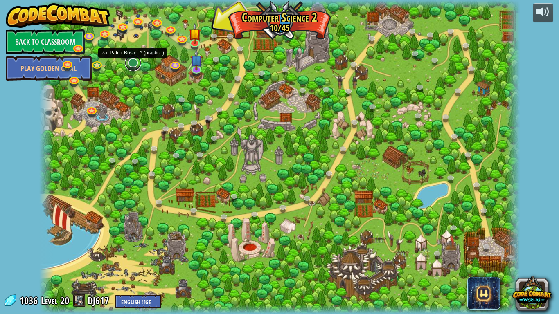
click at [132, 66] on link at bounding box center [133, 63] width 16 height 16
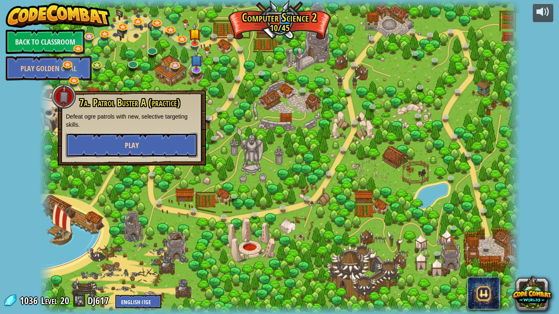
click at [154, 151] on button "Play" at bounding box center [132, 145] width 132 height 25
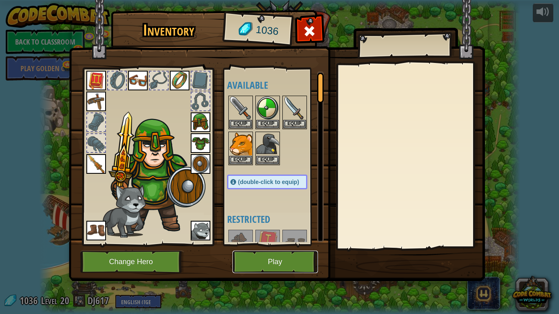
click at [281, 245] on button "Play" at bounding box center [274, 262] width 85 height 22
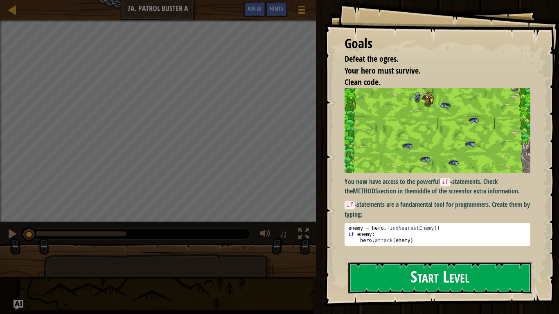
click at [454, 245] on button "Start Level" at bounding box center [440, 278] width 184 height 32
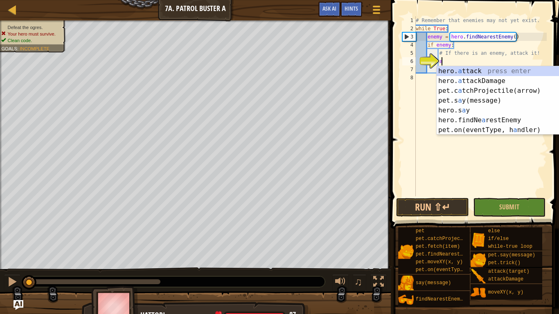
scroll to position [4, 3]
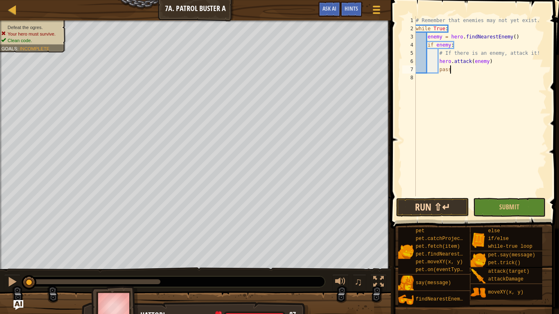
type textarea "pass"
click at [417, 206] on button "Run ⇧↵" at bounding box center [432, 207] width 73 height 19
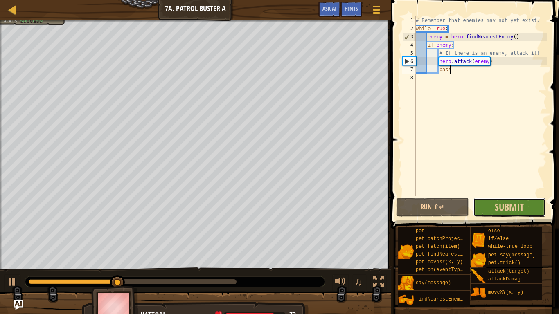
click at [528, 207] on button "Submit" at bounding box center [509, 207] width 73 height 19
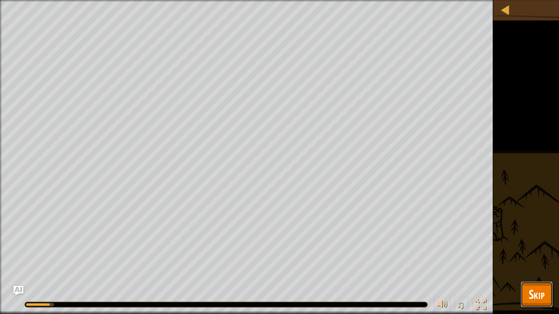
click at [540, 245] on span "Skip" at bounding box center [536, 294] width 16 height 17
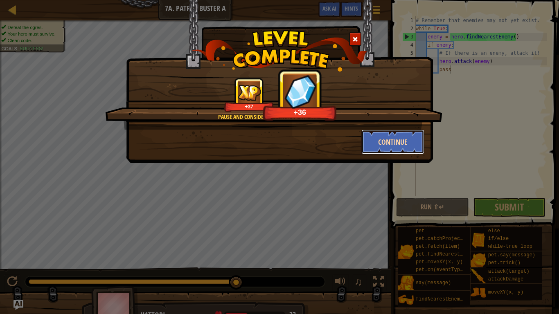
click at [373, 150] on button "Continue" at bounding box center [392, 142] width 63 height 25
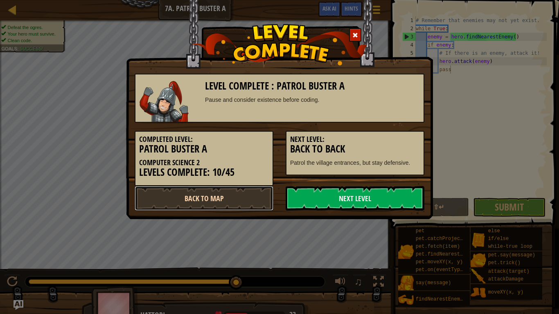
click at [187, 206] on link "Back to Map" at bounding box center [204, 198] width 139 height 25
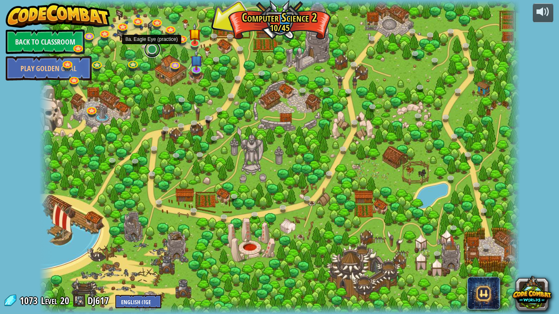
click at [151, 52] on link at bounding box center [152, 49] width 16 height 16
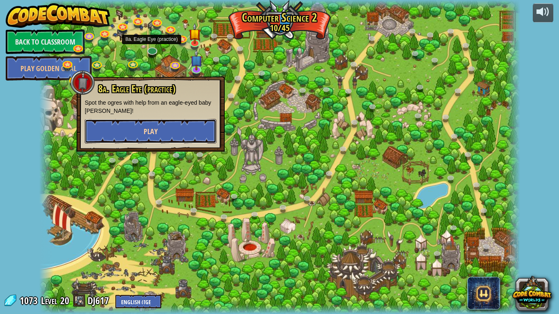
click at [171, 127] on button "Play" at bounding box center [151, 131] width 132 height 25
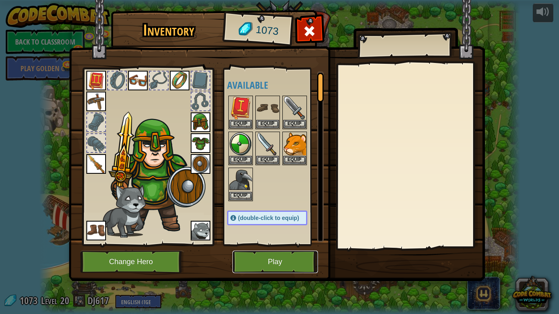
click at [269, 245] on button "Play" at bounding box center [274, 262] width 85 height 22
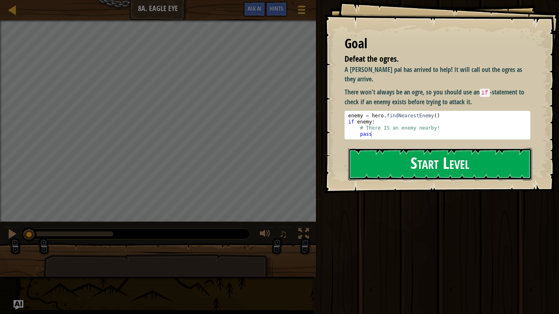
click at [472, 163] on button "Start Level" at bounding box center [440, 164] width 184 height 32
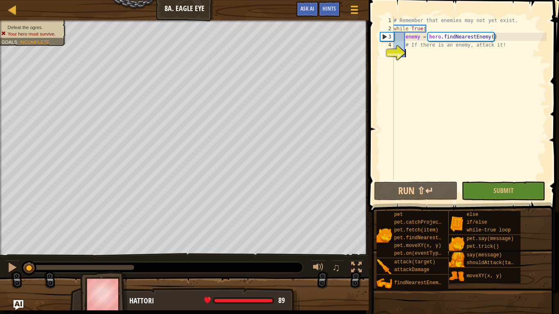
scroll to position [4, 2]
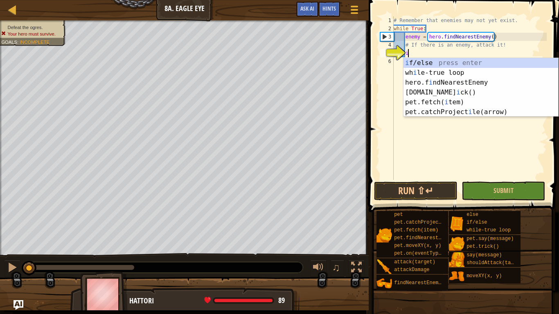
type textarea "if enemy:"
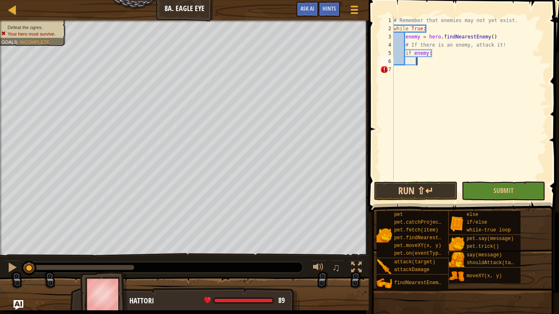
scroll to position [4, 3]
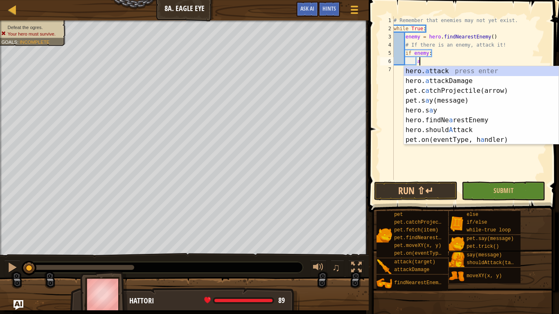
type textarea "hero.attack(enemy)"
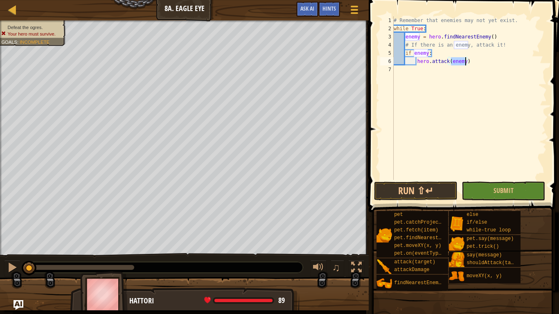
click at [460, 144] on div "# Remember that enemies may not yet exist. while True : enemy = hero . findNear…" at bounding box center [469, 106] width 155 height 180
click at [438, 191] on button "Run ⇧↵" at bounding box center [415, 191] width 83 height 19
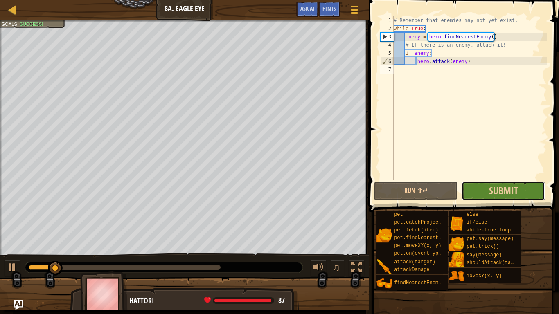
click at [496, 199] on button "Submit" at bounding box center [502, 191] width 83 height 19
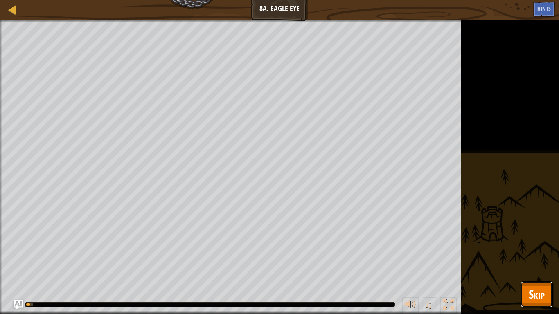
click at [548, 245] on button "Skip" at bounding box center [536, 294] width 32 height 26
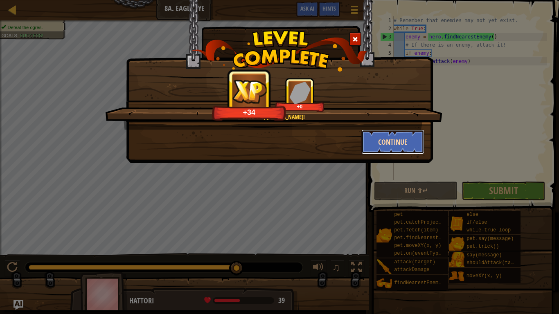
click at [397, 146] on button "Continue" at bounding box center [392, 142] width 63 height 25
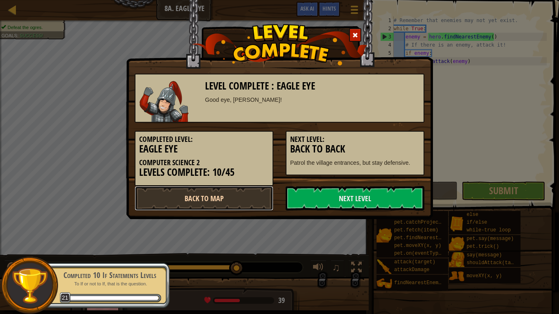
click at [242, 198] on link "Back to Map" at bounding box center [204, 198] width 139 height 25
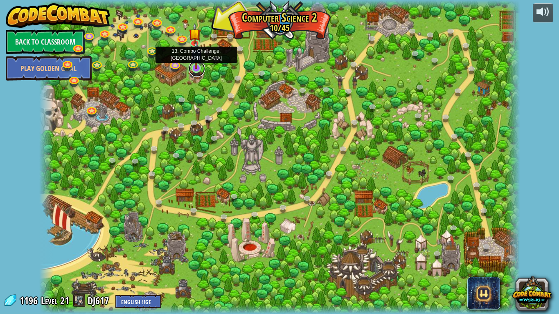
click at [193, 73] on link at bounding box center [197, 69] width 16 height 16
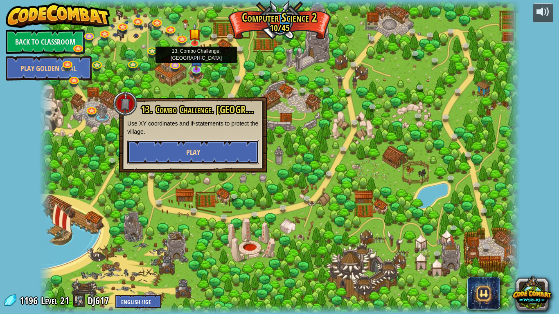
click at [198, 154] on span "Play" at bounding box center [193, 152] width 14 height 10
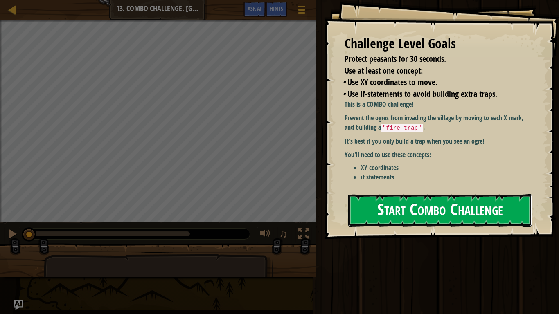
click at [403, 206] on button "Start Combo Challenge" at bounding box center [440, 210] width 184 height 32
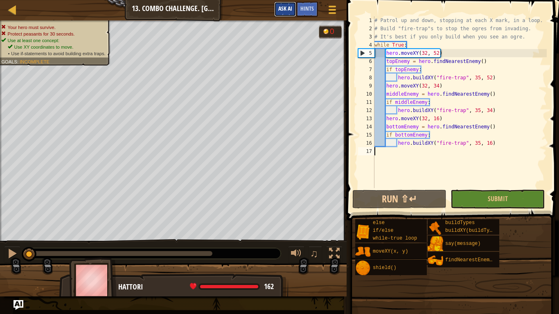
click at [284, 11] on span "Ask AI" at bounding box center [285, 8] width 14 height 8
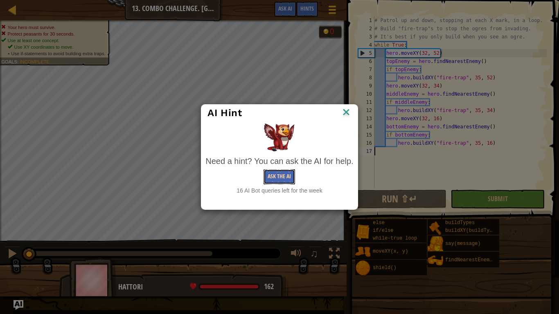
click at [277, 179] on button "Ask the AI" at bounding box center [278, 176] width 31 height 15
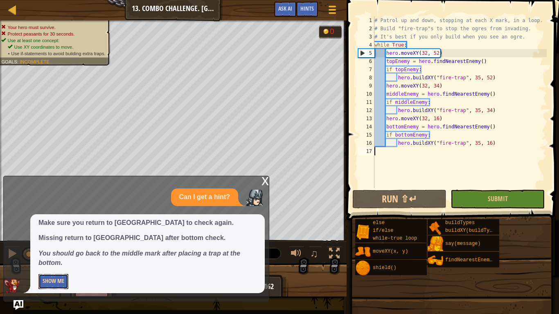
click at [56, 245] on button "Show Me" at bounding box center [53, 281] width 30 height 15
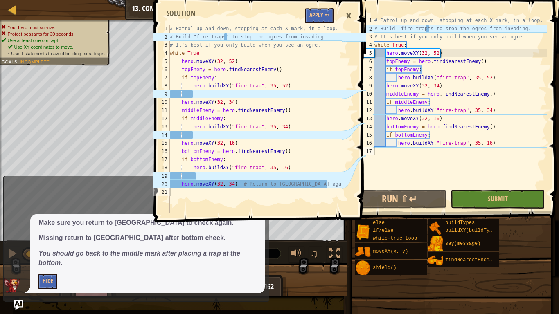
click at [429, 28] on div "# Patrol up and down, stopping at each X mark, in a loop. # Build "fire-trap"s …" at bounding box center [460, 110] width 174 height 188
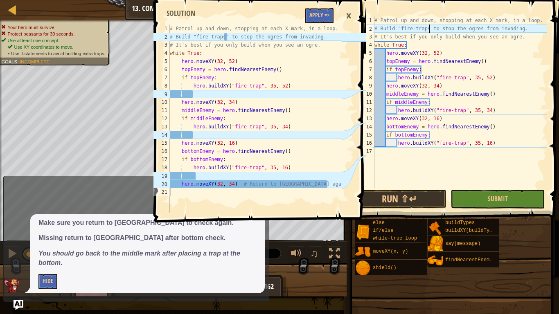
scroll to position [4, 9]
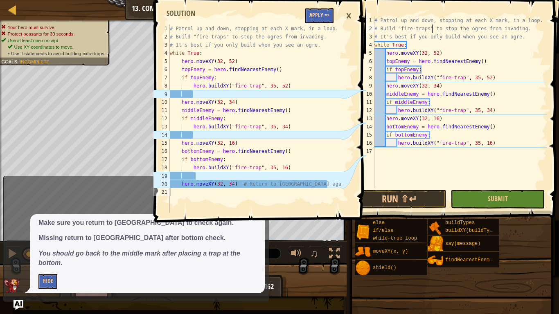
type textarea "# Build "fire-traps" to stop the ogres from invading."
click at [318, 16] on button "Apply =>" at bounding box center [319, 15] width 28 height 15
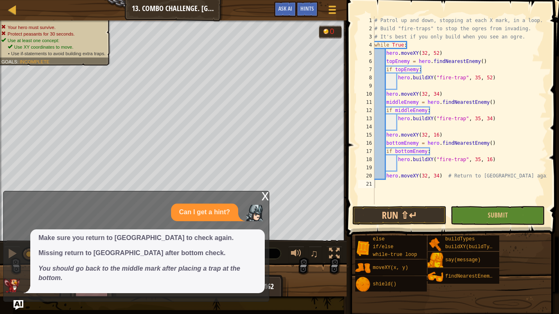
click at [263, 196] on div "x" at bounding box center [264, 195] width 7 height 8
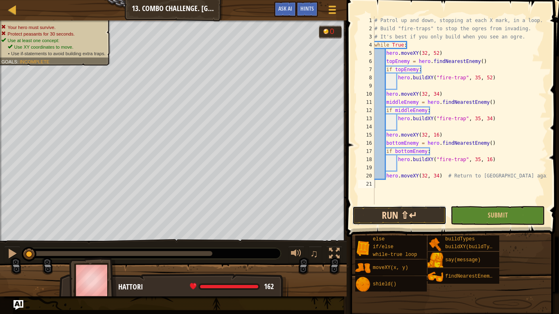
click at [390, 212] on button "Run ⇧↵" at bounding box center [399, 215] width 94 height 19
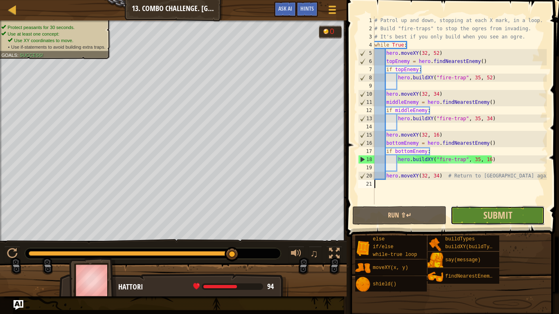
click at [525, 208] on button "Submit" at bounding box center [497, 215] width 94 height 19
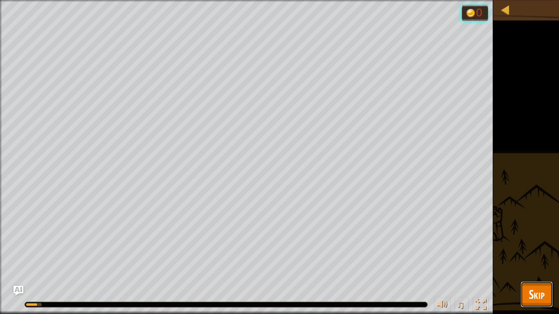
click at [544, 245] on span "Skip" at bounding box center [536, 294] width 16 height 17
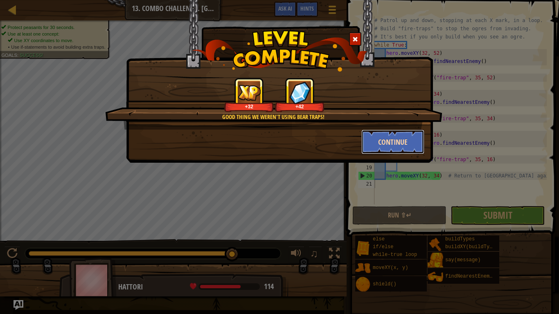
click at [398, 139] on button "Continue" at bounding box center [392, 142] width 63 height 25
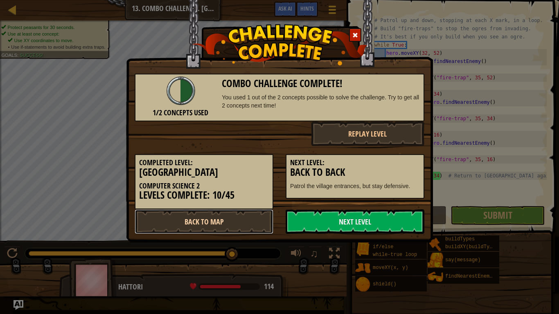
click at [239, 215] on link "Back to Map" at bounding box center [204, 221] width 139 height 25
